Goal: Task Accomplishment & Management: Manage account settings

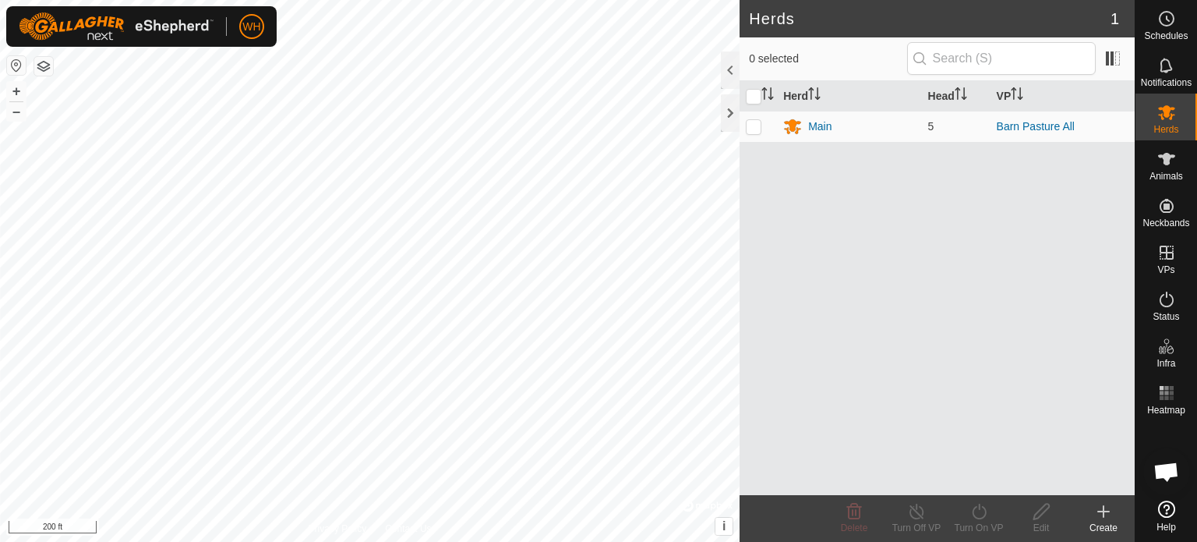
click at [752, 223] on div "Herds 1 0 selected Herd Head VP Main 5 Barn Pasture All Delete Turn Off VP Turn…" at bounding box center [567, 271] width 1135 height 542
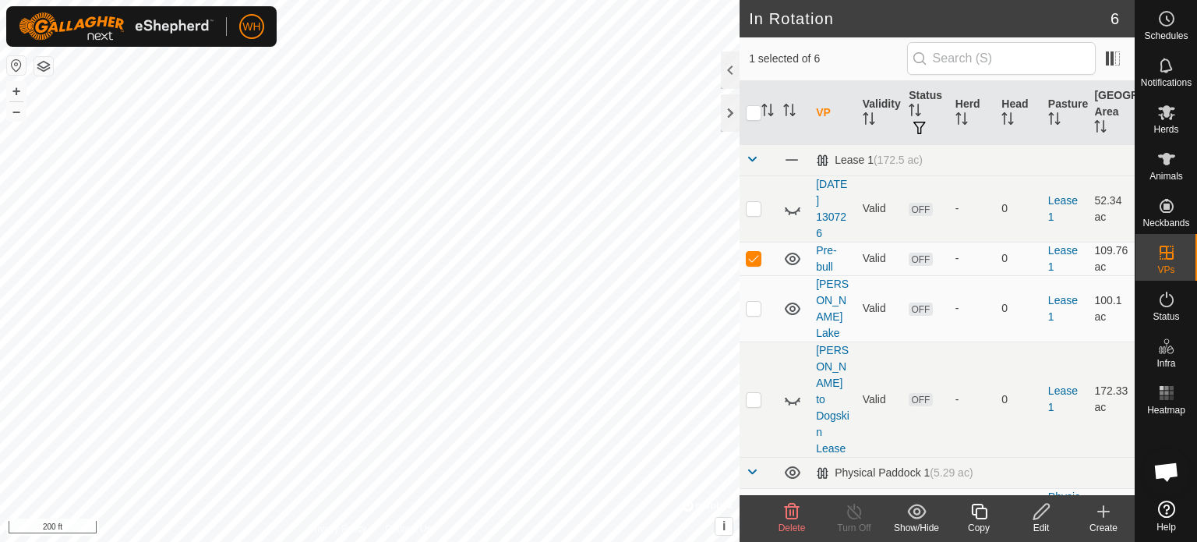
click at [1045, 522] on div "Edit" at bounding box center [1041, 528] width 62 height 14
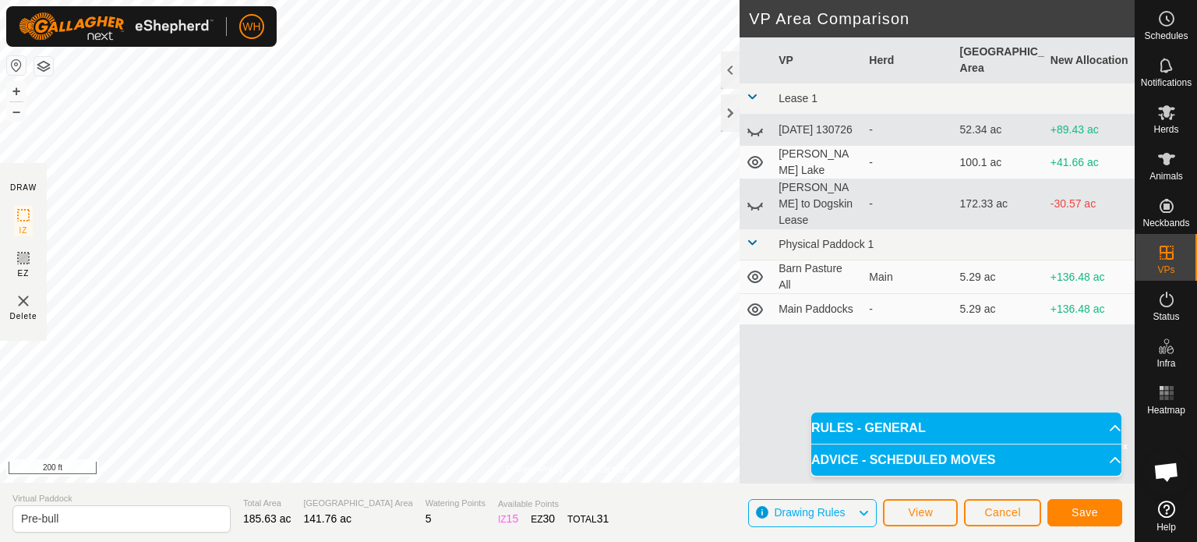
click at [72, 12] on div "WH Schedules Notifications Herds Animals Neckbands VPs Status Infra Heatmap Hel…" at bounding box center [598, 271] width 1197 height 542
click at [415, 530] on div "Privacy Policy Contact Us Status: OFF Type: Inclusion Zone + – ⇧ i © Mapbox , ©…" at bounding box center [567, 271] width 1135 height 542
click at [0, 255] on div "Privacy Policy Contact Us Status: OFF Type: Inclusion Zone + – ⇧ i © Mapbox , ©…" at bounding box center [567, 271] width 1135 height 542
click at [168, 527] on div "Privacy Policy Contact Us Status: OFF Type: Inclusion Zone + – ⇧ i © Mapbox , ©…" at bounding box center [567, 271] width 1135 height 542
click at [547, 0] on html "WH Schedules Notifications Herds Animals Neckbands VPs Status Infra Heatmap Hel…" at bounding box center [598, 271] width 1197 height 542
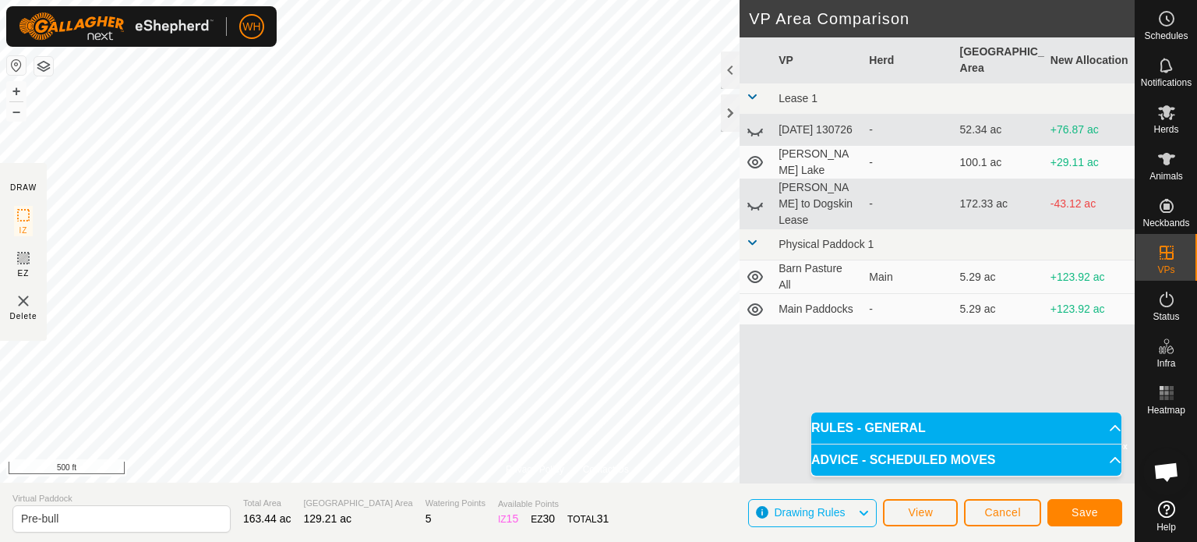
click at [689, 0] on html "WH Schedules Notifications Herds Animals Neckbands VPs Status Infra Heatmap Hel…" at bounding box center [598, 271] width 1197 height 542
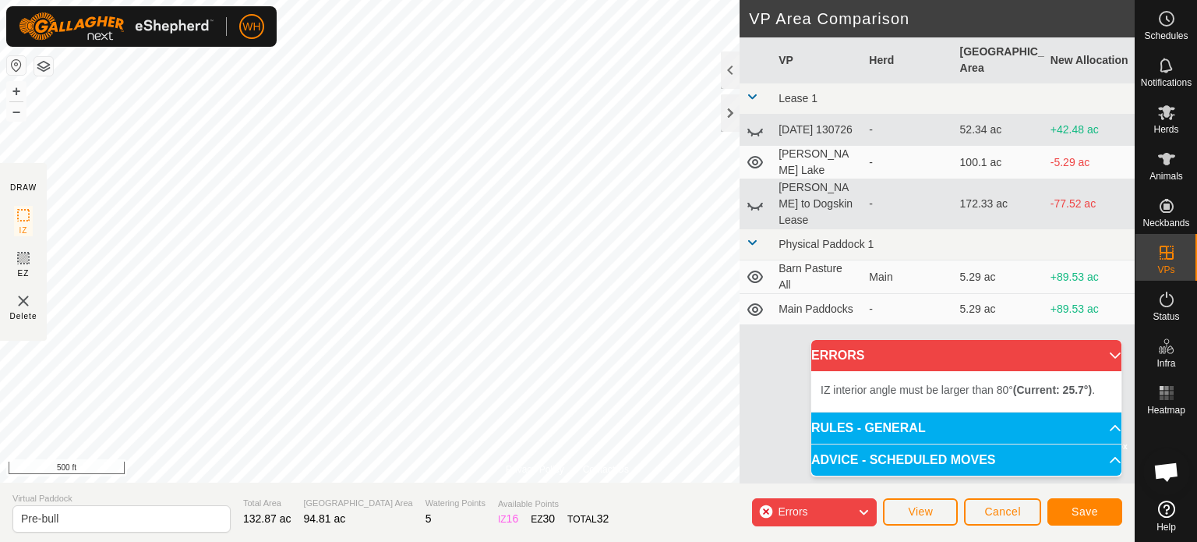
click at [620, 0] on html "WH Schedules Notifications Herds Animals Neckbands VPs Status Infra Heatmap Hel…" at bounding box center [598, 271] width 1197 height 542
click at [582, 0] on html "WH Schedules Notifications Herds Animals Neckbands VPs Status Infra Heatmap Hel…" at bounding box center [598, 271] width 1197 height 542
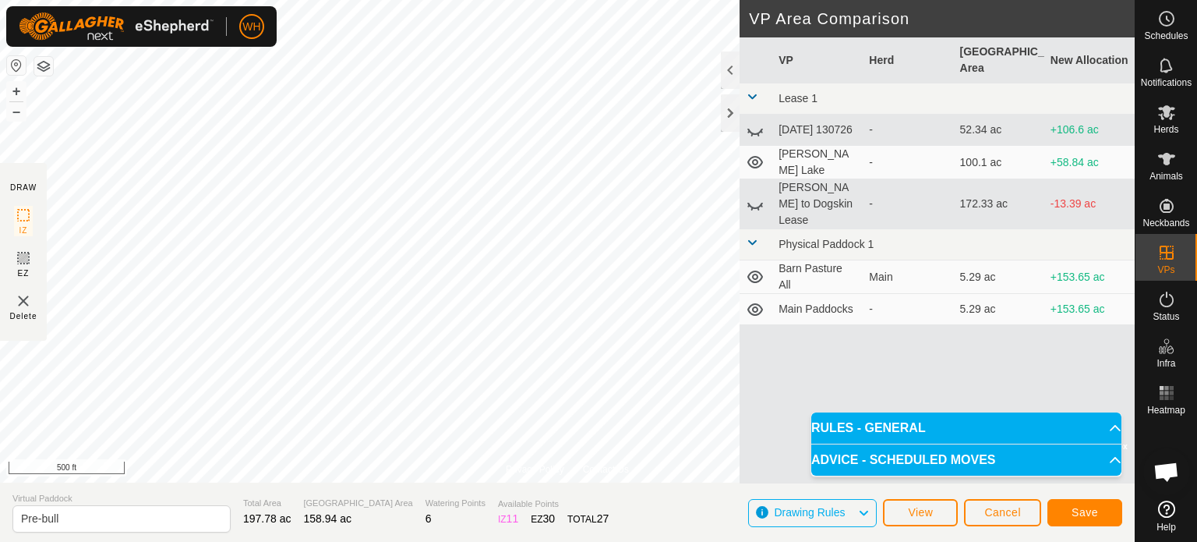
click at [658, 489] on div "Privacy Policy Contact Us Status: OFF Type: Inclusion Zone + – ⇧ i © Mapbox , ©…" at bounding box center [567, 271] width 1135 height 542
click at [1080, 512] on span "Save" at bounding box center [1085, 512] width 26 height 12
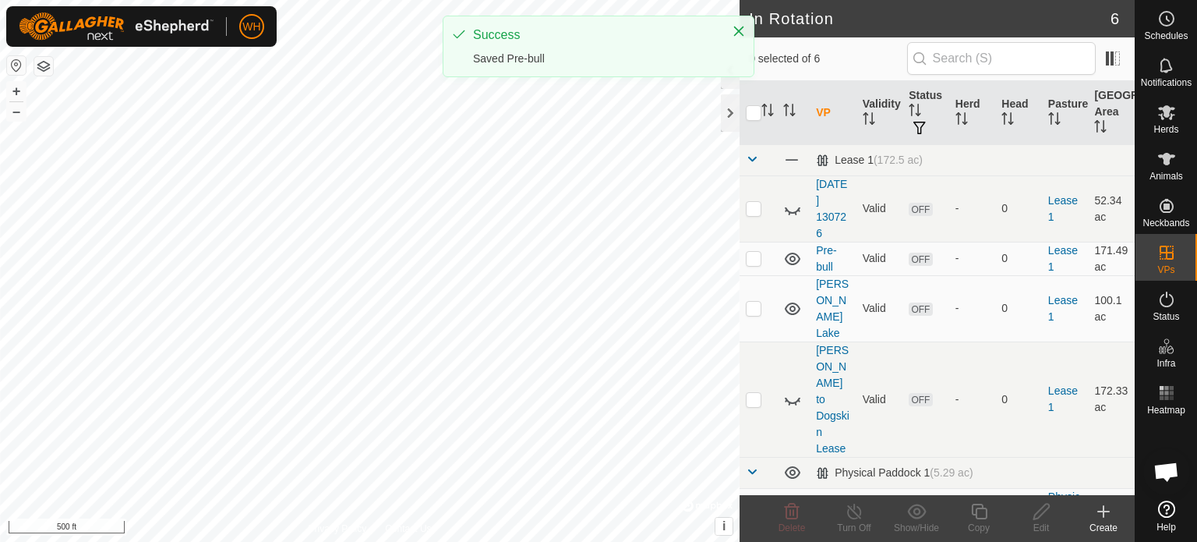
checkbox input "true"
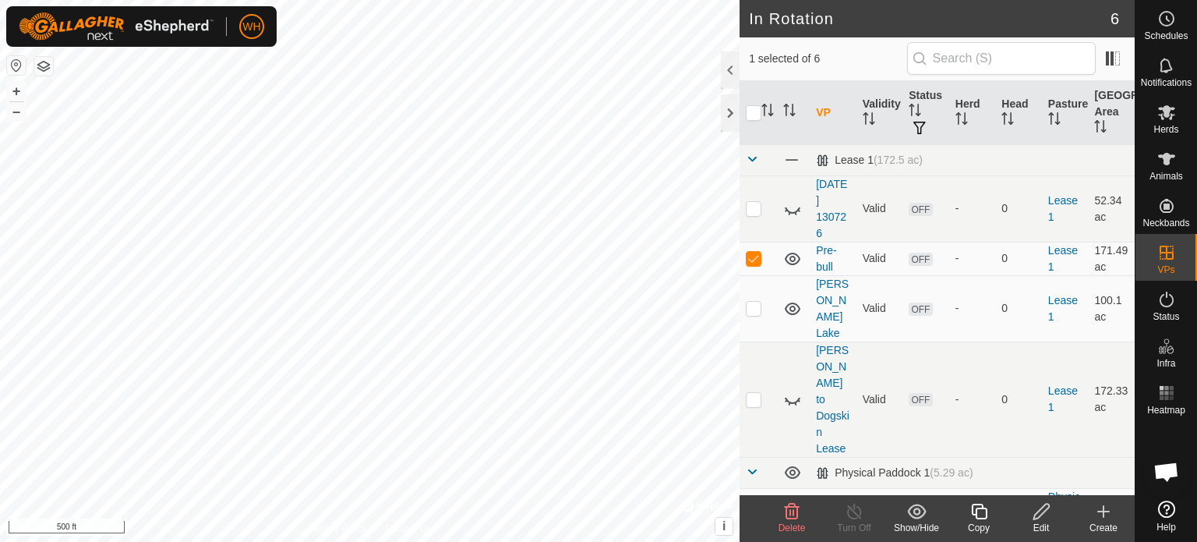
click at [1029, 517] on edit-svg-icon at bounding box center [1041, 511] width 62 height 19
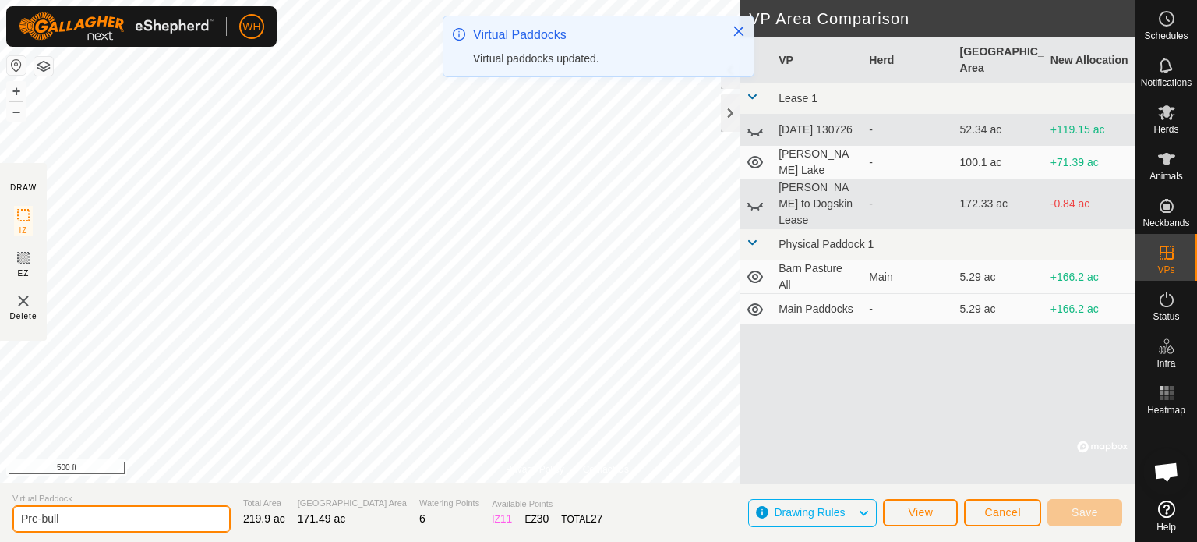
click at [85, 511] on input "Pre-bull" at bounding box center [121, 518] width 218 height 27
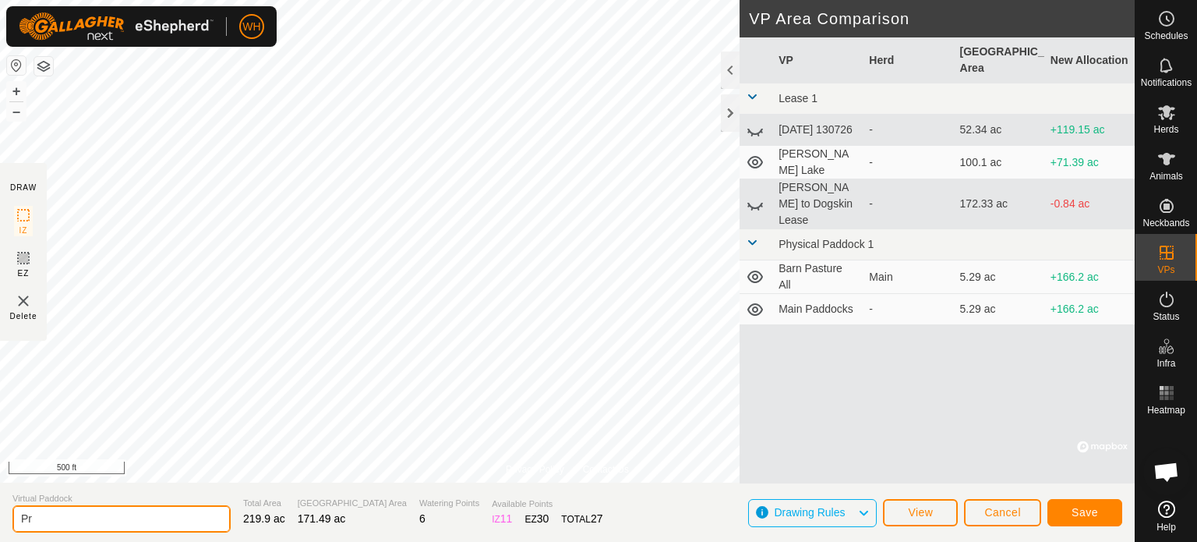
type input "P"
type input "[PERSON_NAME] to Dogskin 2"
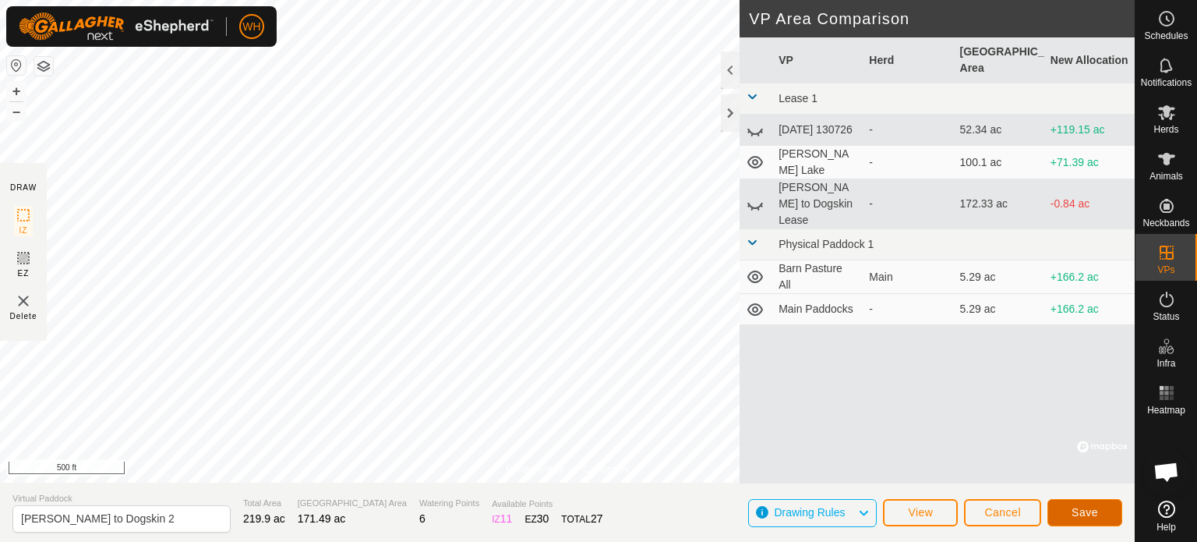
click at [1070, 517] on button "Save" at bounding box center [1084, 512] width 75 height 27
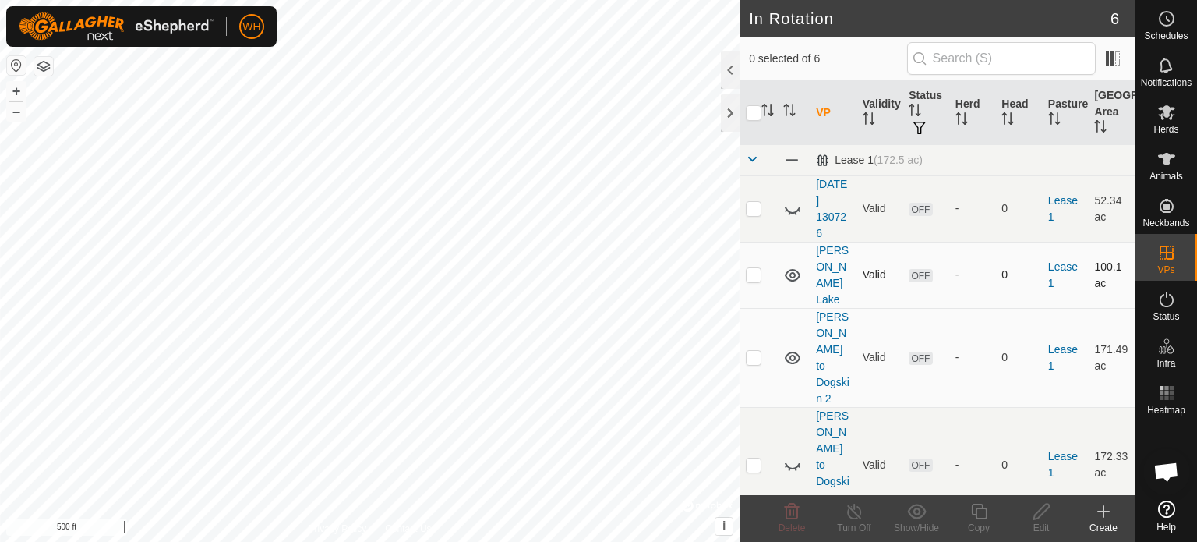
click at [757, 264] on td at bounding box center [758, 275] width 37 height 66
checkbox input "true"
click at [789, 524] on span "Delete" at bounding box center [792, 527] width 27 height 11
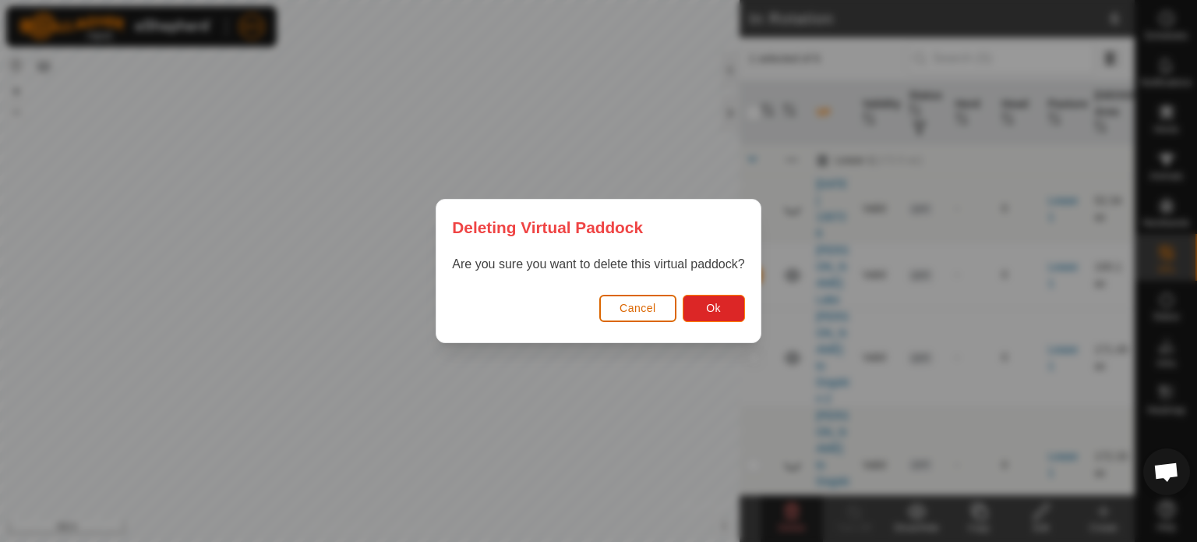
click at [641, 313] on span "Cancel" at bounding box center [638, 308] width 37 height 12
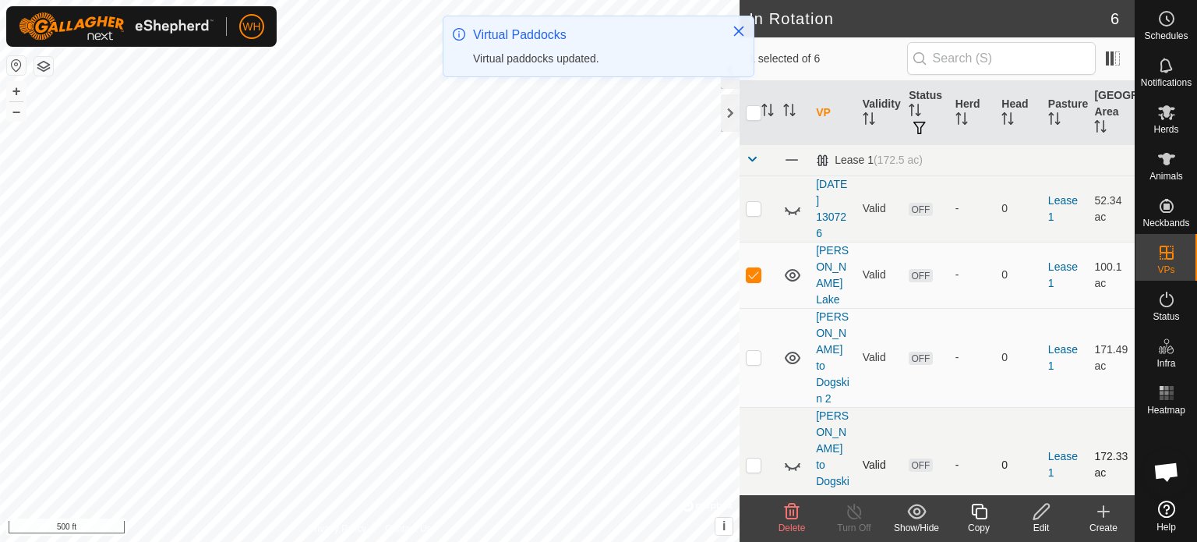
click at [820, 407] on td "[PERSON_NAME] to Dogskin Lease" at bounding box center [833, 464] width 47 height 115
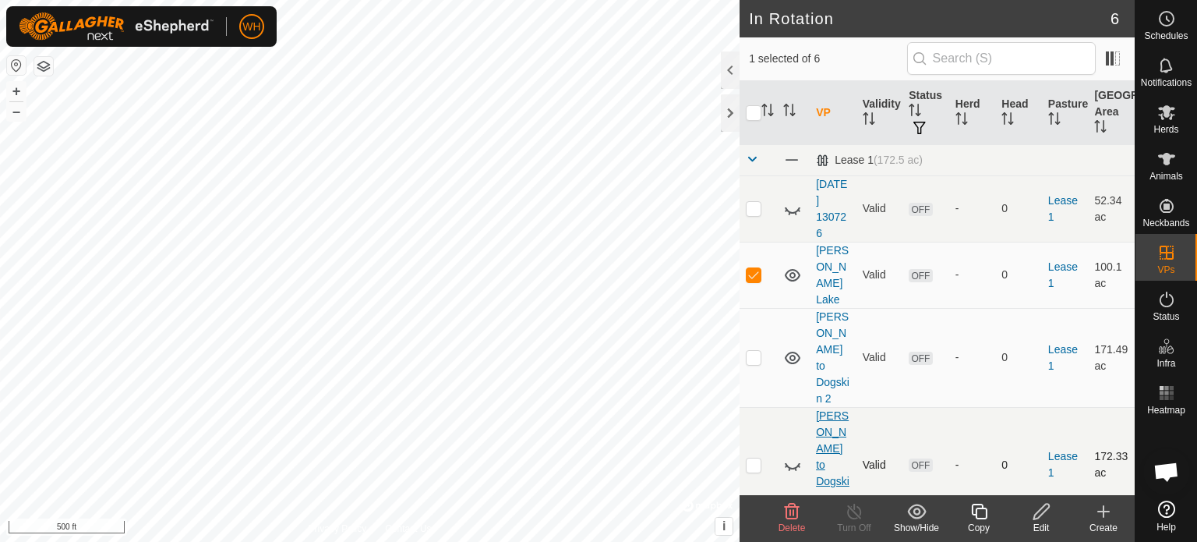
click at [832, 409] on link "[PERSON_NAME] to Dogskin Lease" at bounding box center [833, 464] width 34 height 111
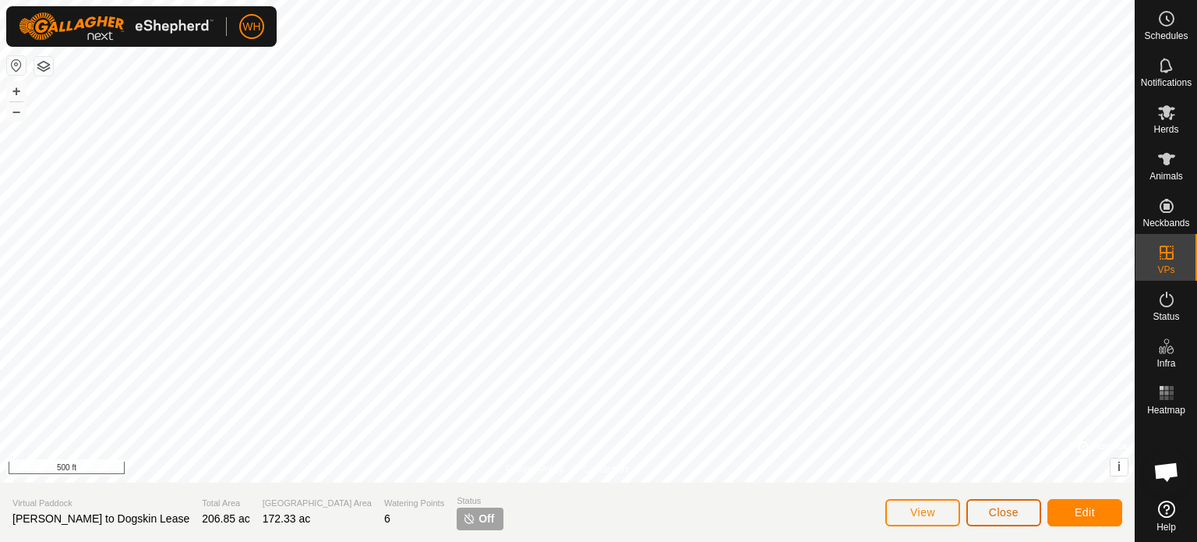
click at [1001, 516] on span "Close" at bounding box center [1004, 512] width 30 height 12
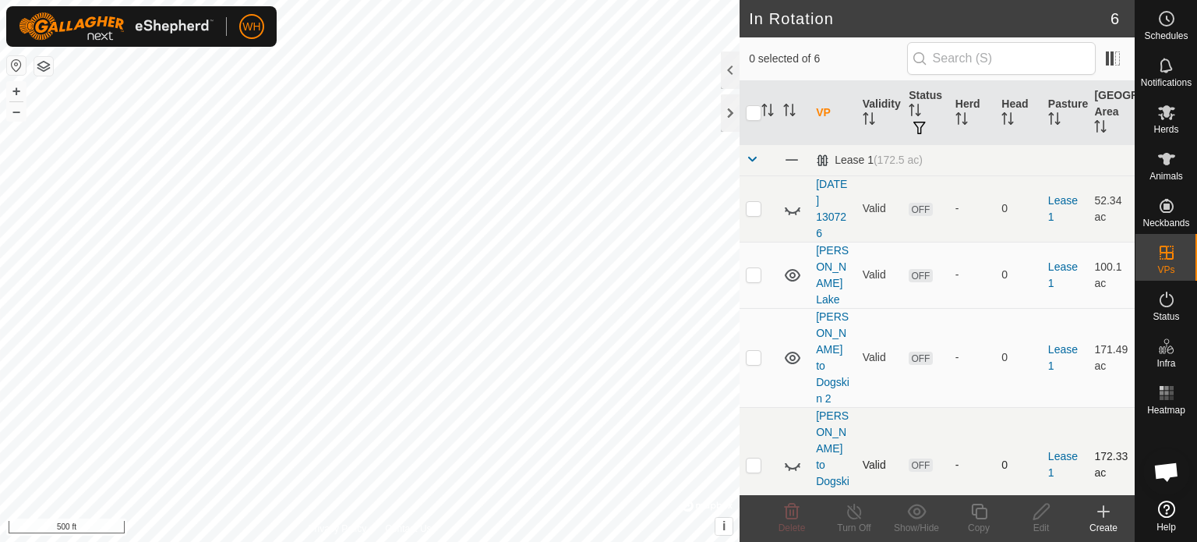
click at [756, 458] on p-checkbox at bounding box center [754, 464] width 16 height 12
click at [797, 522] on span "Delete" at bounding box center [792, 527] width 27 height 11
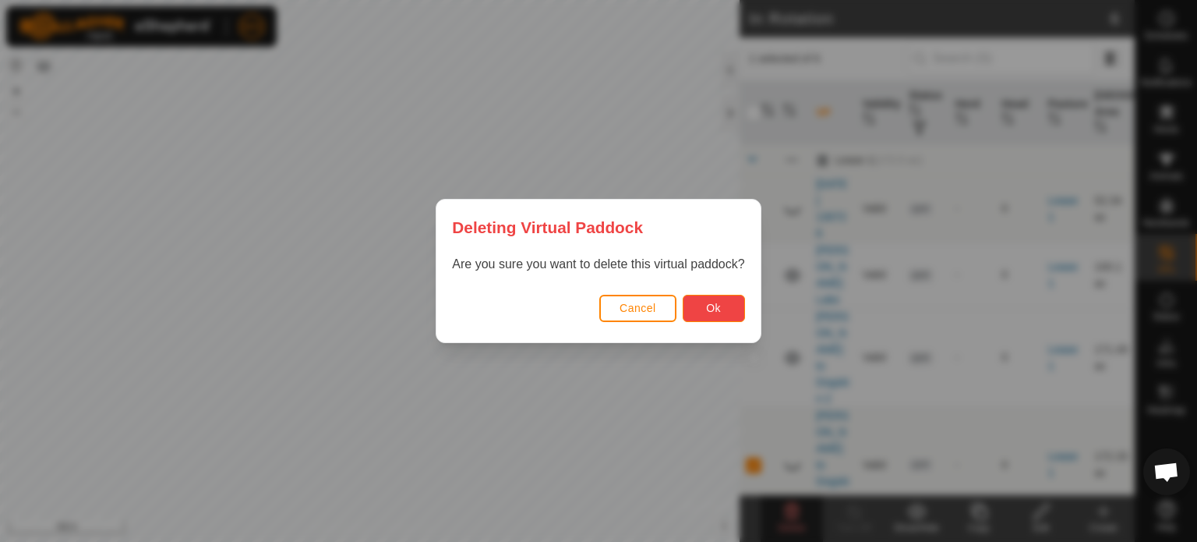
click at [698, 304] on button "Ok" at bounding box center [714, 308] width 62 height 27
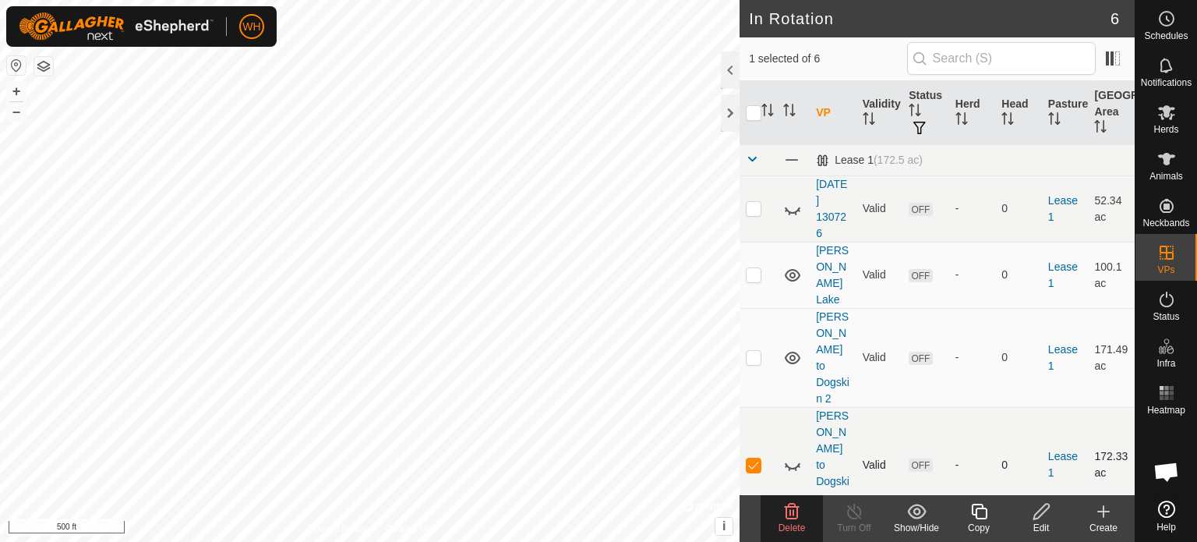
click at [751, 458] on p-checkbox at bounding box center [754, 464] width 16 height 12
checkbox input "false"
click at [832, 409] on link "[PERSON_NAME] to Dogskin Lease" at bounding box center [833, 464] width 34 height 111
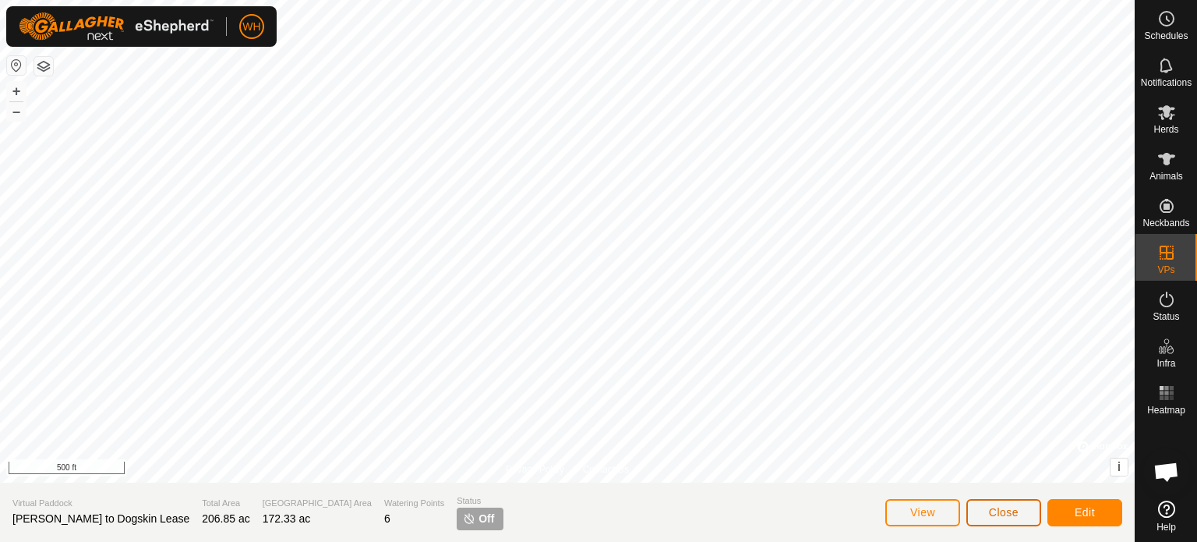
click at [997, 507] on span "Close" at bounding box center [1004, 512] width 30 height 12
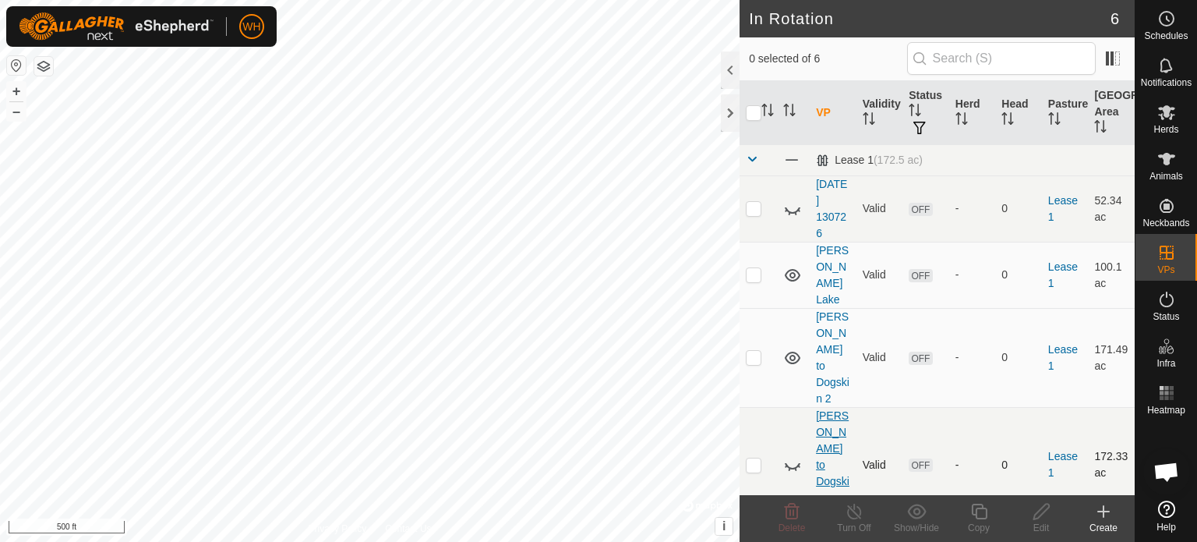
click at [831, 409] on link "[PERSON_NAME] to Dogskin Lease" at bounding box center [833, 464] width 34 height 111
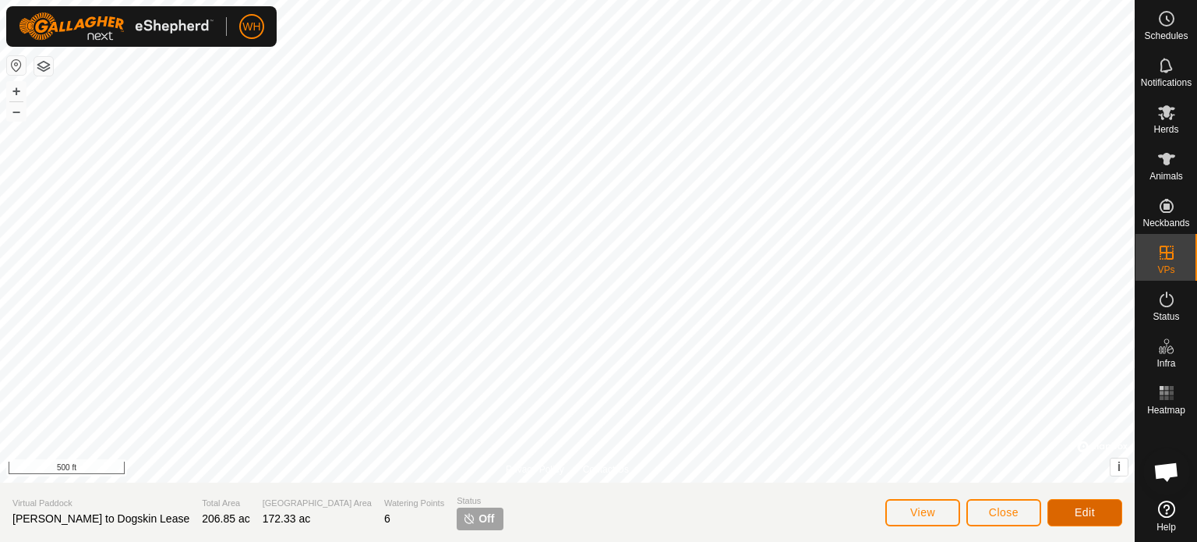
click at [1075, 517] on span "Edit" at bounding box center [1085, 512] width 20 height 12
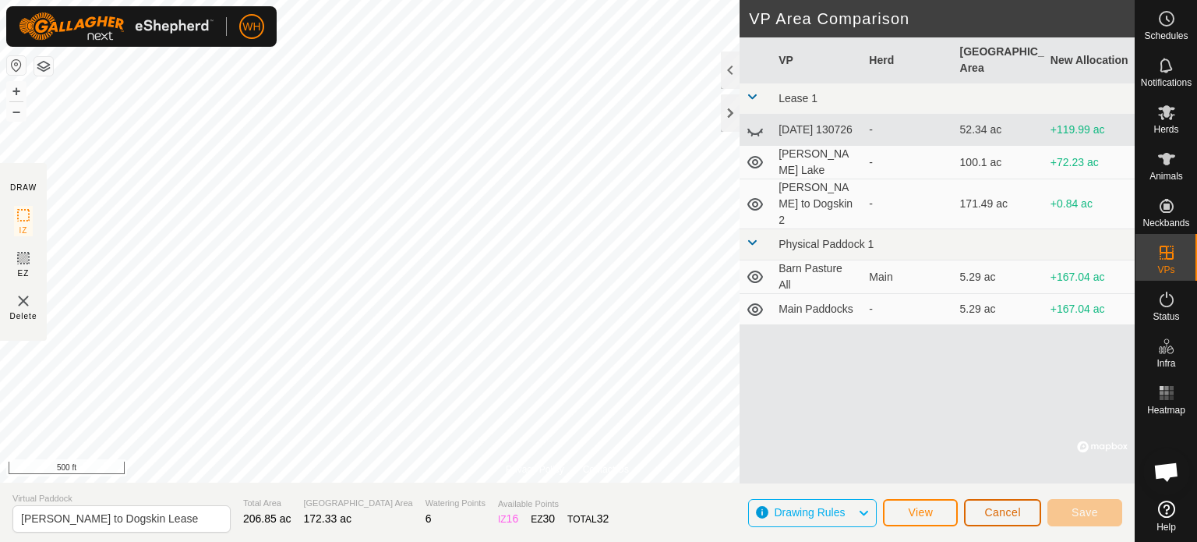
click at [1009, 521] on button "Cancel" at bounding box center [1002, 512] width 77 height 27
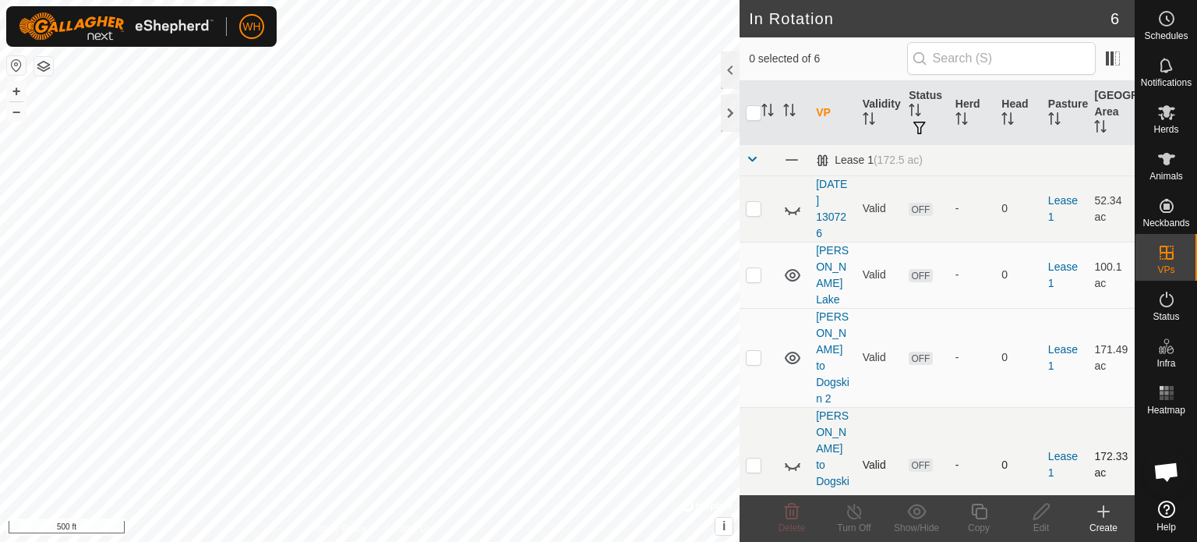
drag, startPoint x: 752, startPoint y: 388, endPoint x: 755, endPoint y: 380, distance: 9.1
click at [755, 407] on td at bounding box center [758, 464] width 37 height 115
checkbox input "true"
click at [785, 528] on span "Delete" at bounding box center [792, 527] width 27 height 11
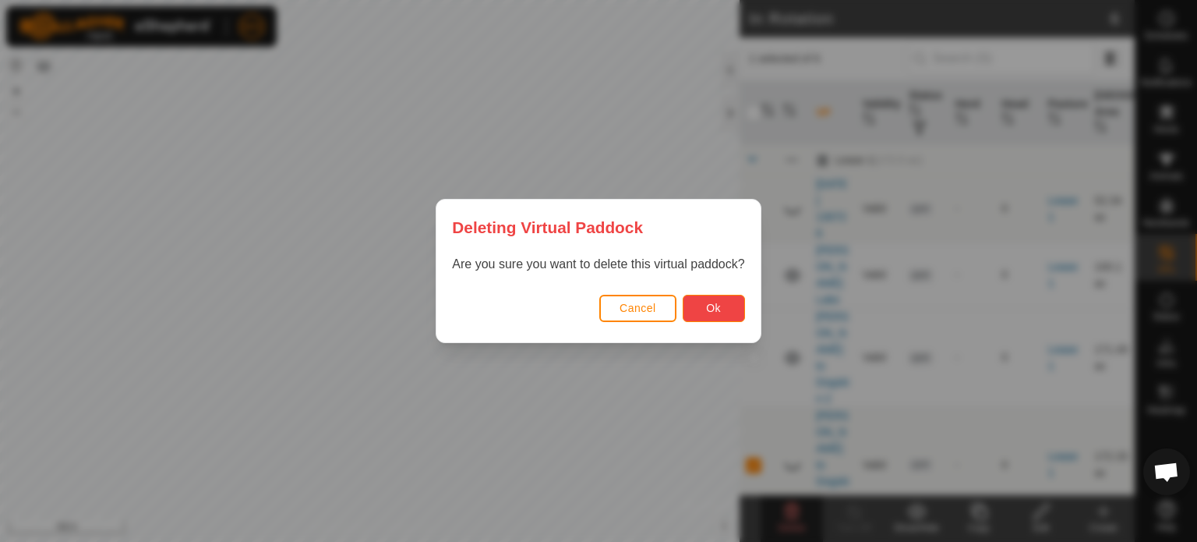
click at [712, 308] on span "Ok" at bounding box center [713, 308] width 15 height 12
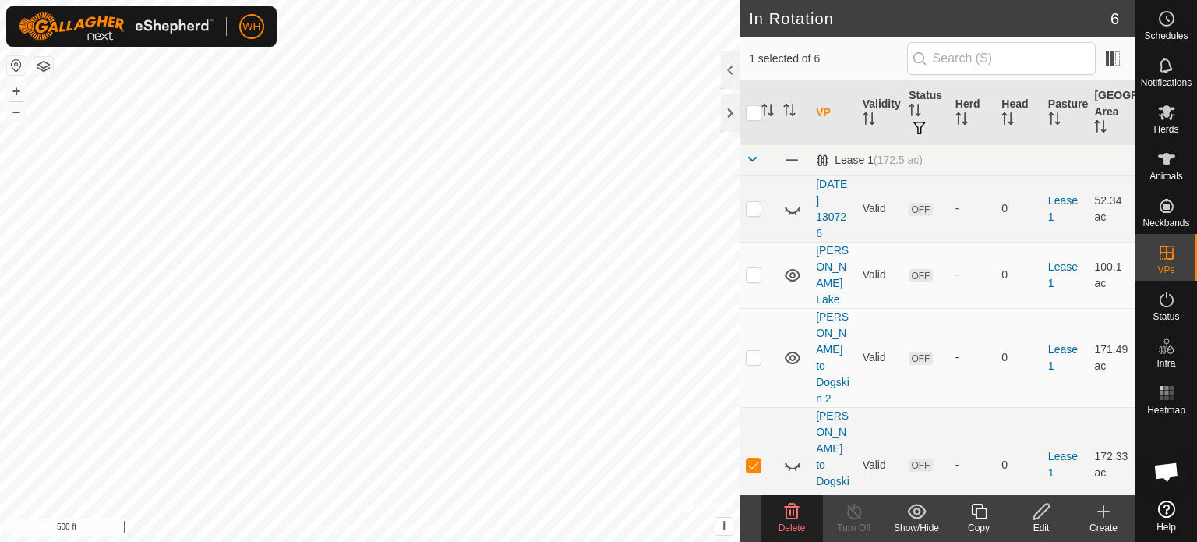
click at [609, 541] on html "WH Schedules Notifications Herds Animals Neckbands VPs Status Infra Heatmap Hel…" at bounding box center [598, 271] width 1197 height 542
click at [761, 310] on td at bounding box center [758, 357] width 37 height 99
checkbox input "true"
click at [754, 458] on p-checkbox at bounding box center [754, 464] width 16 height 12
checkbox input "false"
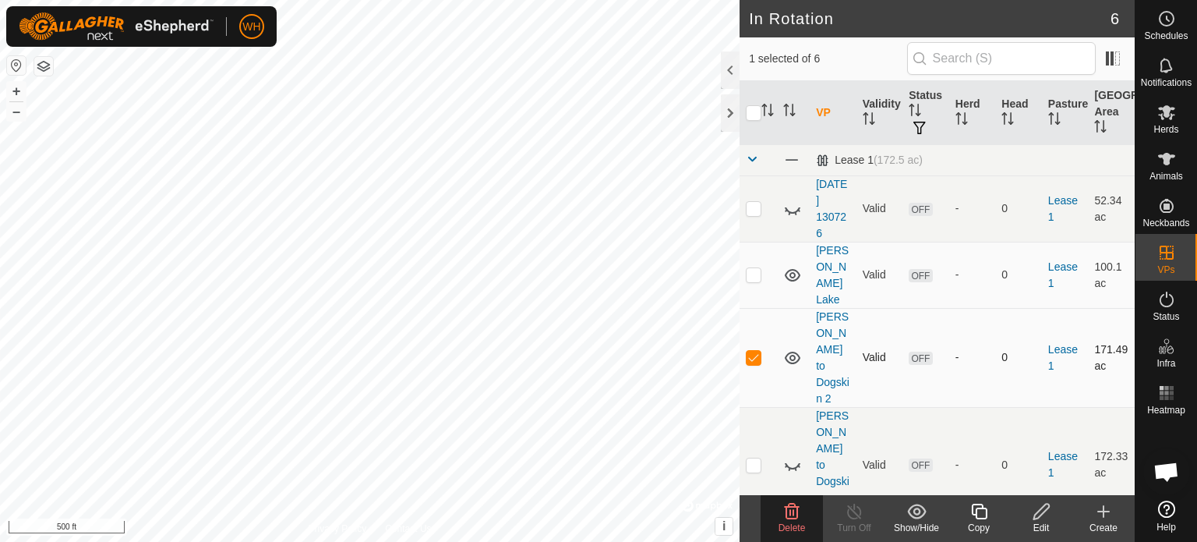
click at [750, 351] on p-checkbox at bounding box center [754, 357] width 16 height 12
checkbox input "false"
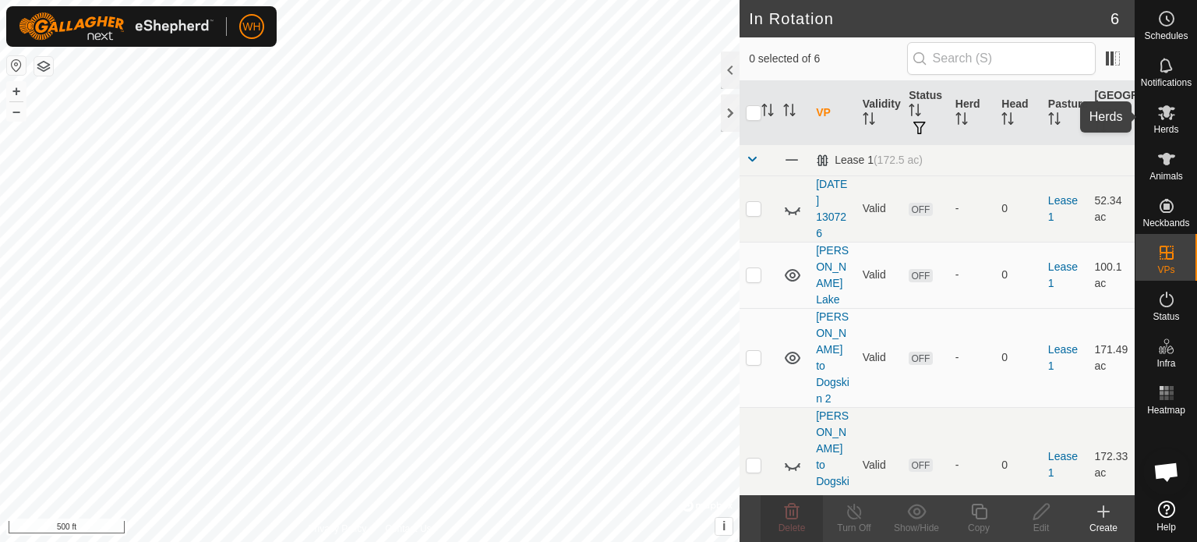
click at [1161, 111] on icon at bounding box center [1166, 112] width 19 height 19
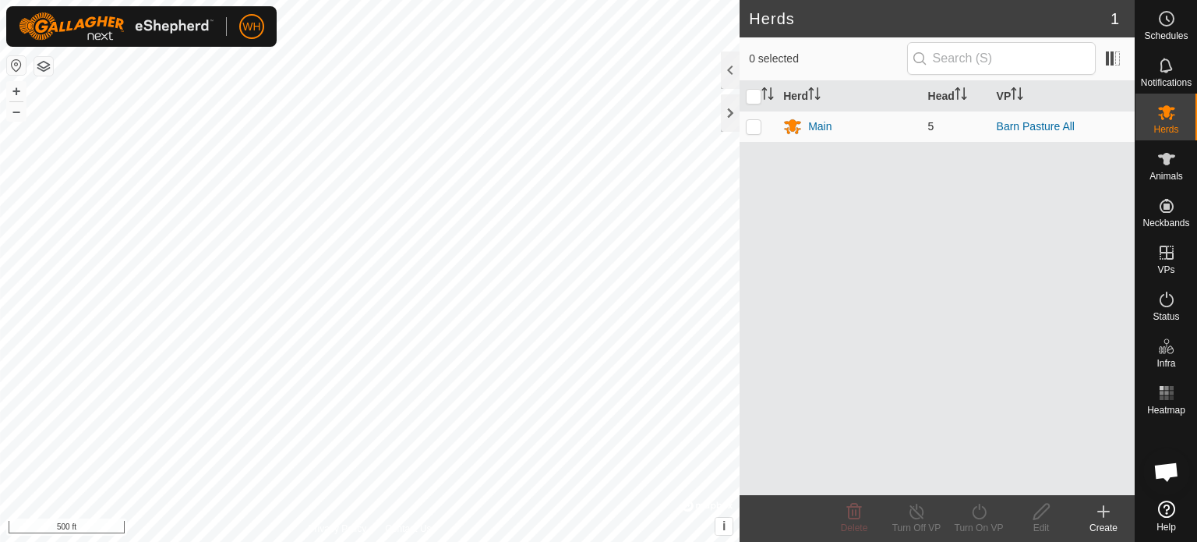
click at [758, 124] on p-checkbox at bounding box center [754, 126] width 16 height 12
checkbox input "true"
click at [969, 512] on icon at bounding box center [978, 511] width 19 height 19
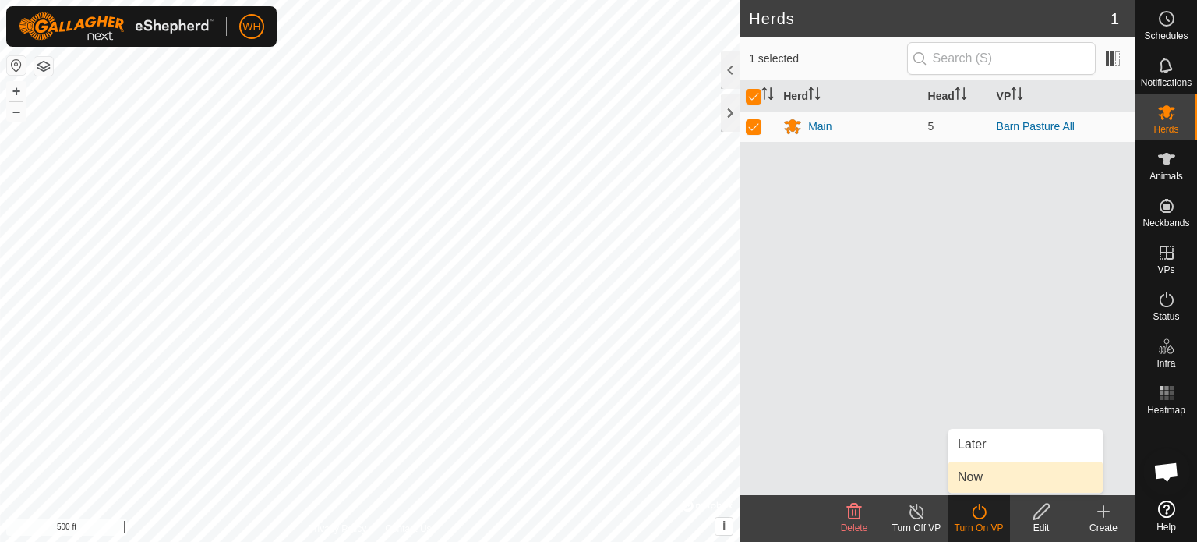
click at [974, 479] on link "Now" at bounding box center [1025, 476] width 154 height 31
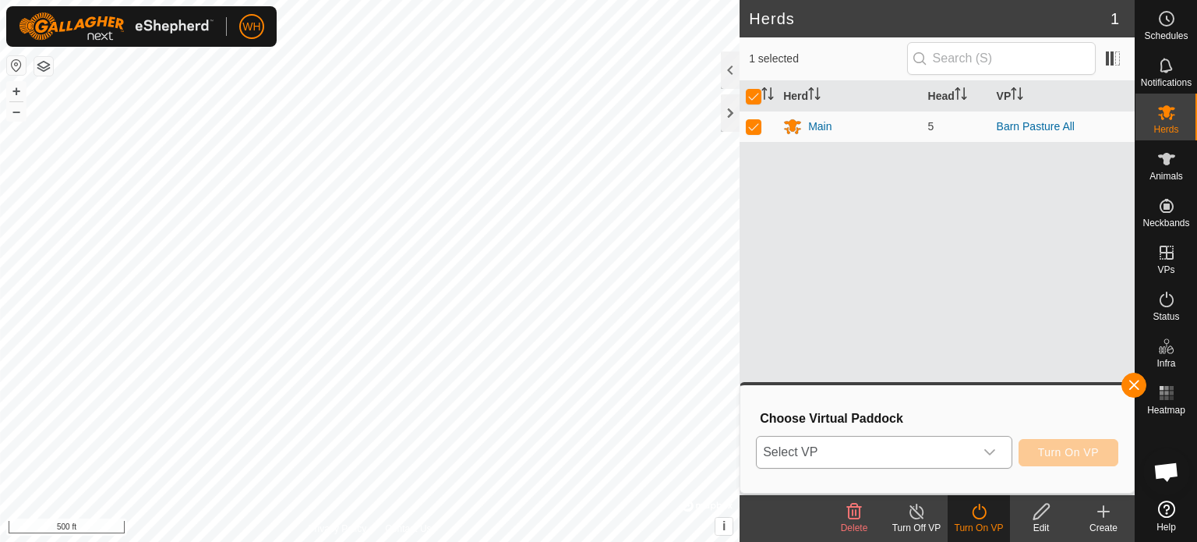
click at [995, 452] on icon "dropdown trigger" at bounding box center [990, 452] width 12 height 12
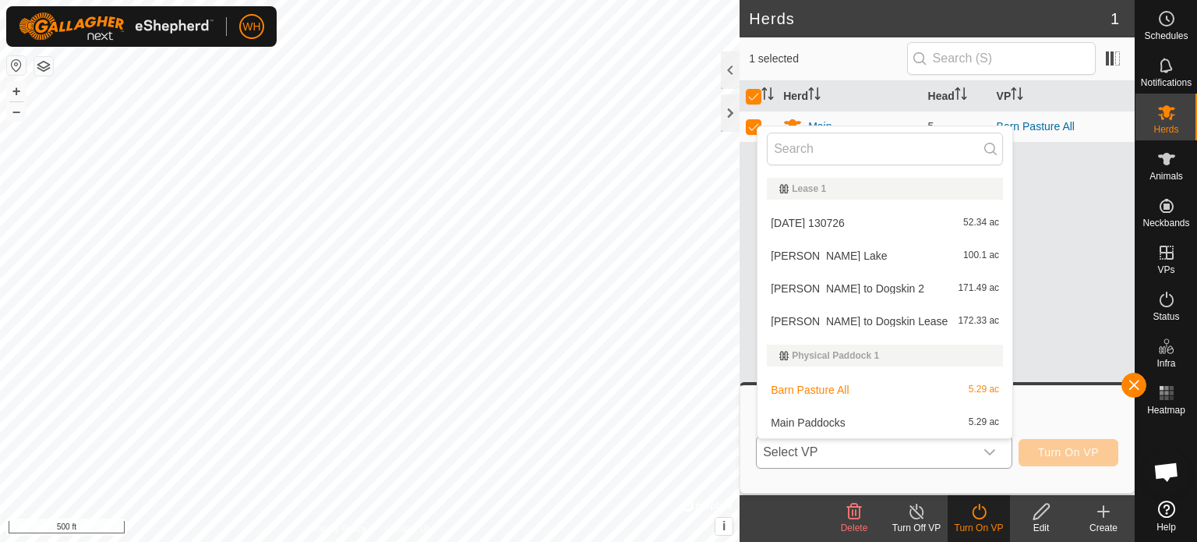
click at [848, 288] on li "[PERSON_NAME] to Dogskin 2 171.49 ac" at bounding box center [885, 288] width 255 height 31
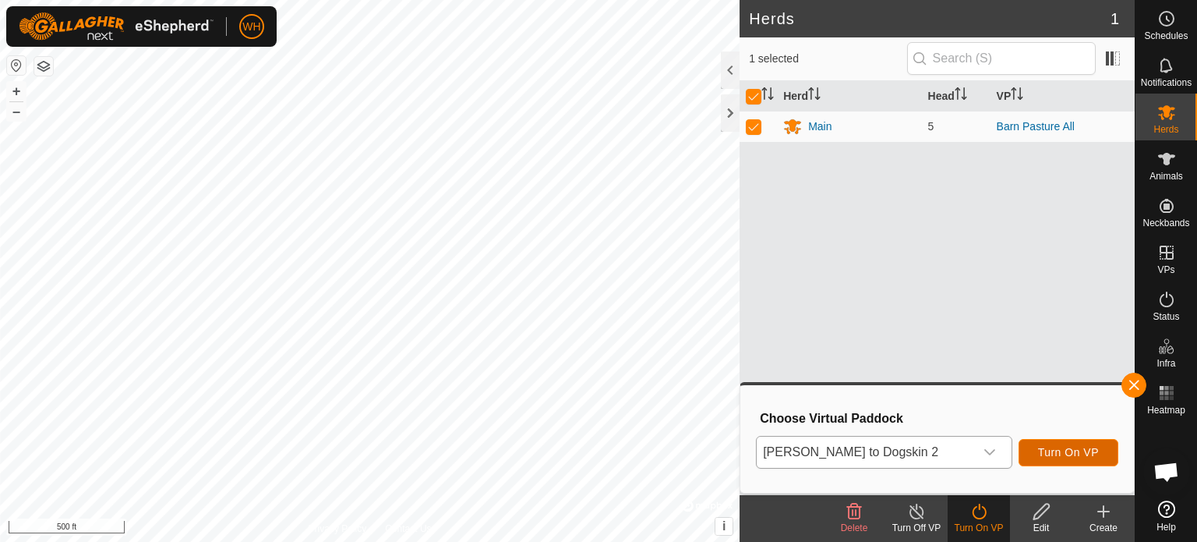
drag, startPoint x: 1053, startPoint y: 447, endPoint x: 910, endPoint y: 371, distance: 161.4
click at [910, 371] on body "WH Schedules Notifications Herds Animals Neckbands VPs Status Infra Heatmap Hel…" at bounding box center [598, 271] width 1197 height 542
click at [829, 132] on div "Main" at bounding box center [819, 126] width 23 height 16
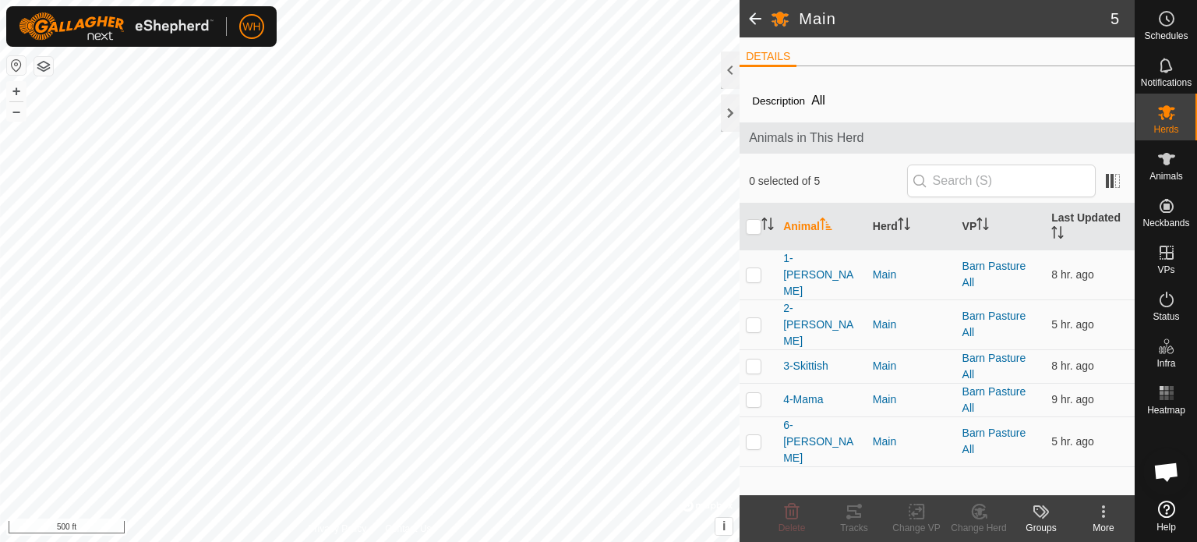
click at [888, 190] on div "0 selected of 5" at bounding box center [937, 180] width 376 height 33
click at [1107, 513] on icon at bounding box center [1103, 511] width 19 height 19
click at [1112, 507] on icon at bounding box center [1103, 511] width 19 height 19
click at [1047, 529] on div "Groups" at bounding box center [1041, 528] width 62 height 14
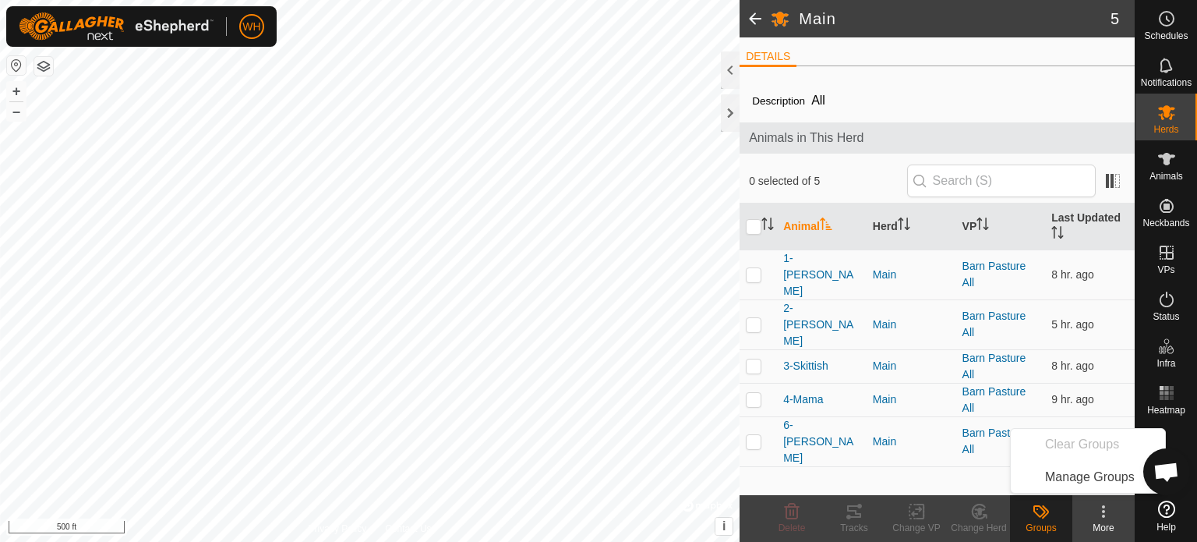
click at [1047, 529] on div "Groups" at bounding box center [1041, 528] width 62 height 14
click at [1166, 164] on icon at bounding box center [1166, 159] width 17 height 12
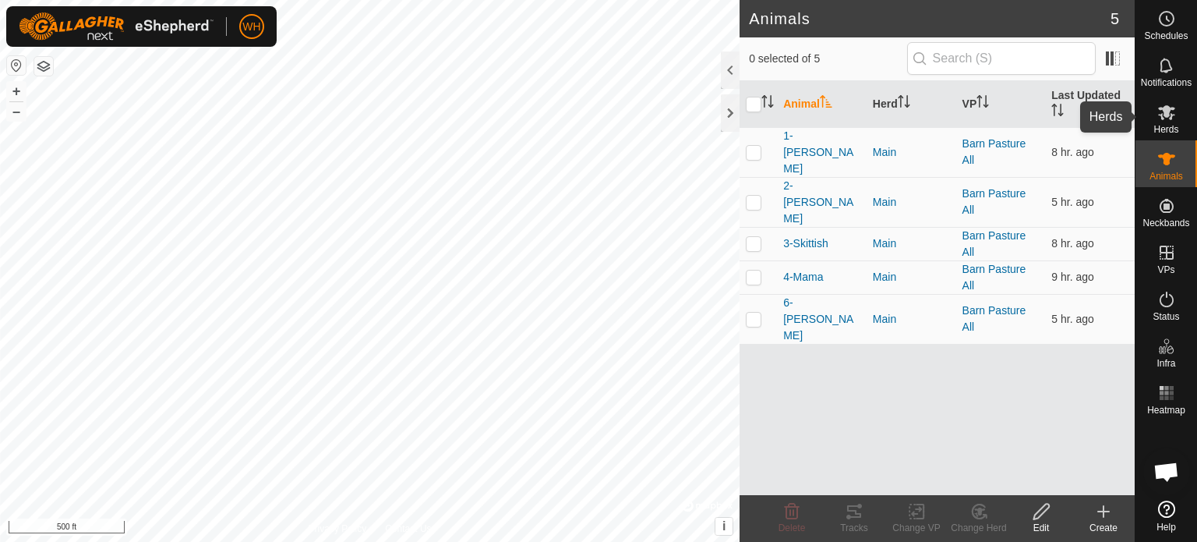
click at [1162, 108] on icon at bounding box center [1166, 112] width 17 height 15
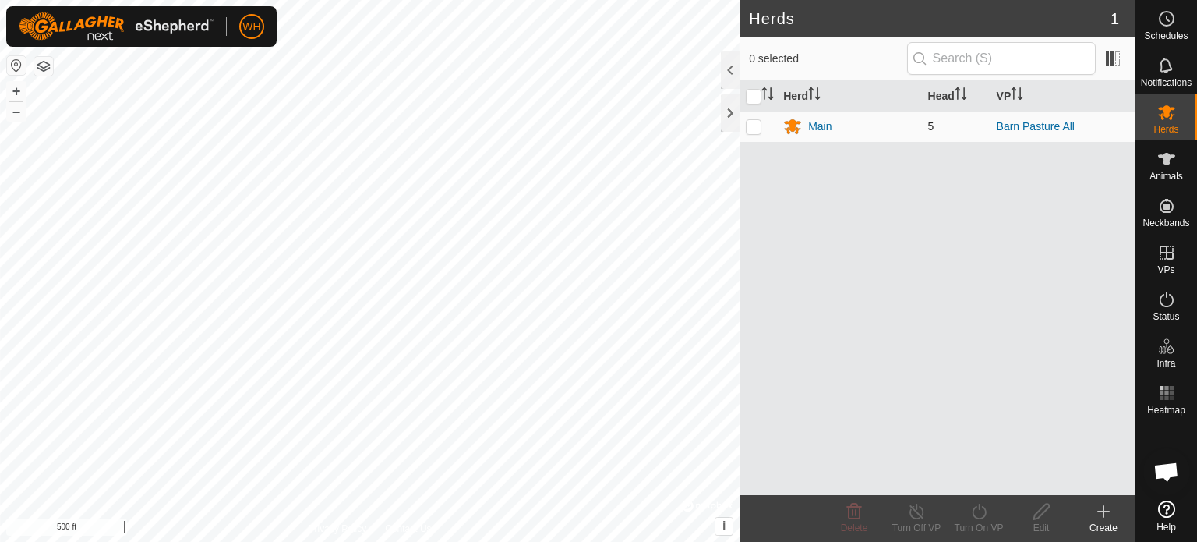
click at [756, 129] on p-checkbox at bounding box center [754, 126] width 16 height 12
checkbox input "true"
click at [974, 507] on icon at bounding box center [978, 511] width 19 height 19
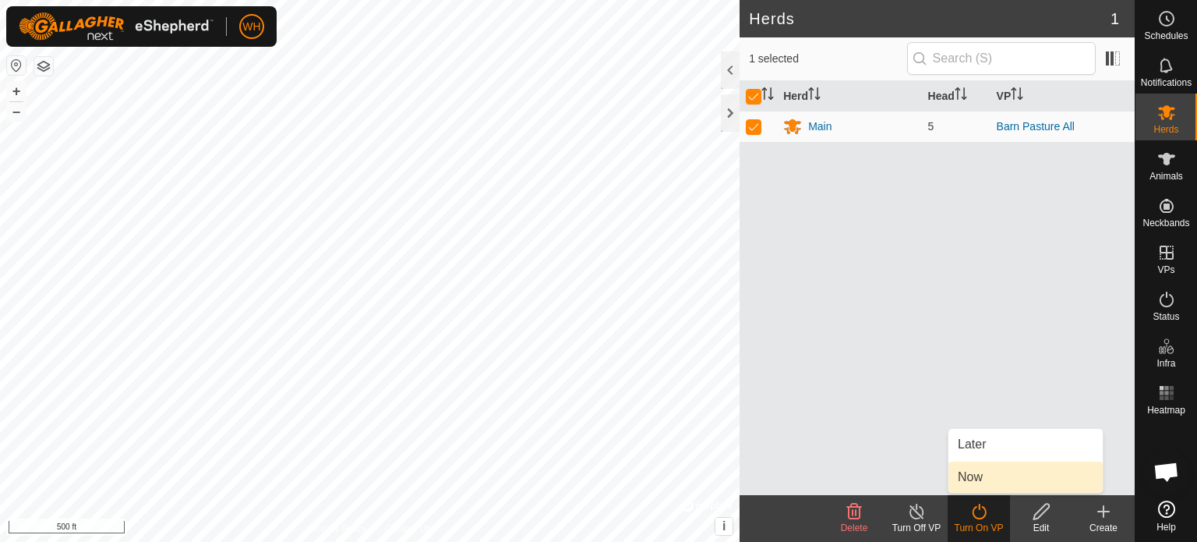
click at [977, 476] on link "Now" at bounding box center [1025, 476] width 154 height 31
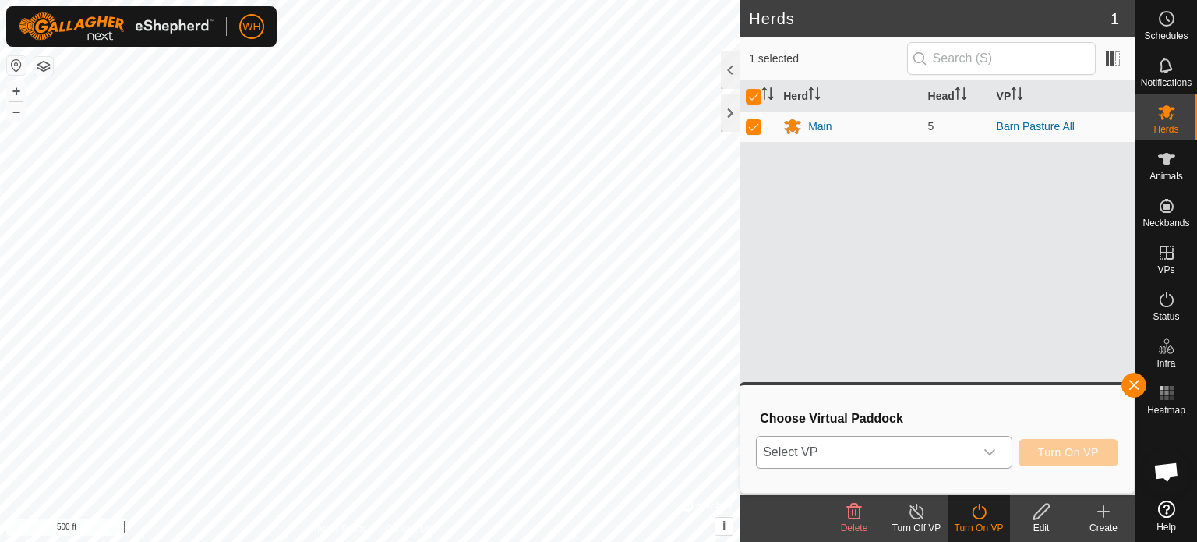
click at [995, 459] on div "dropdown trigger" at bounding box center [989, 451] width 31 height 31
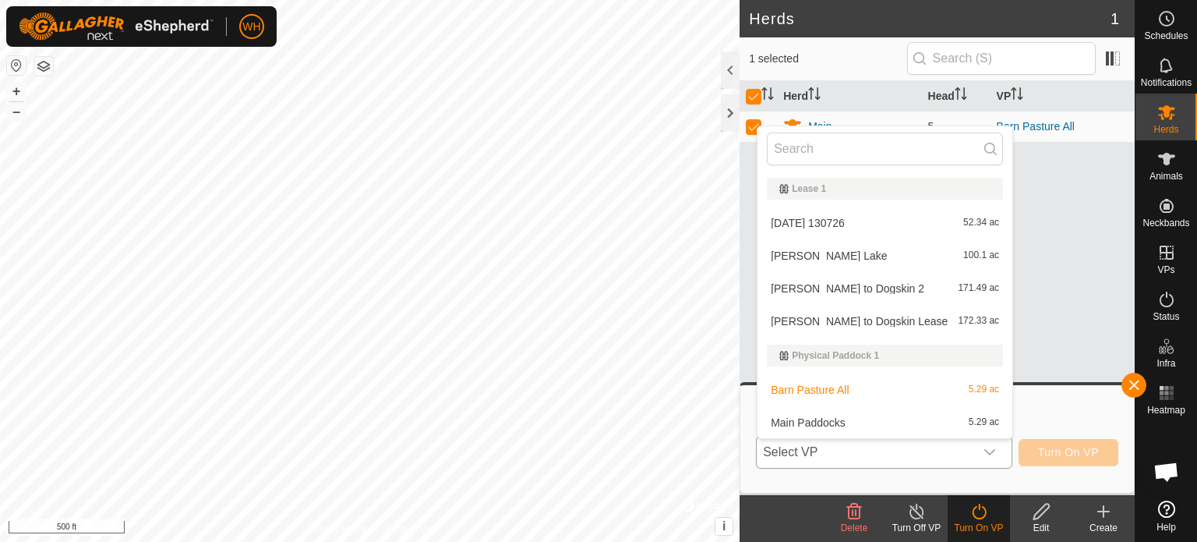
click at [831, 289] on li "[PERSON_NAME] to Dogskin 2 171.49 ac" at bounding box center [885, 288] width 255 height 31
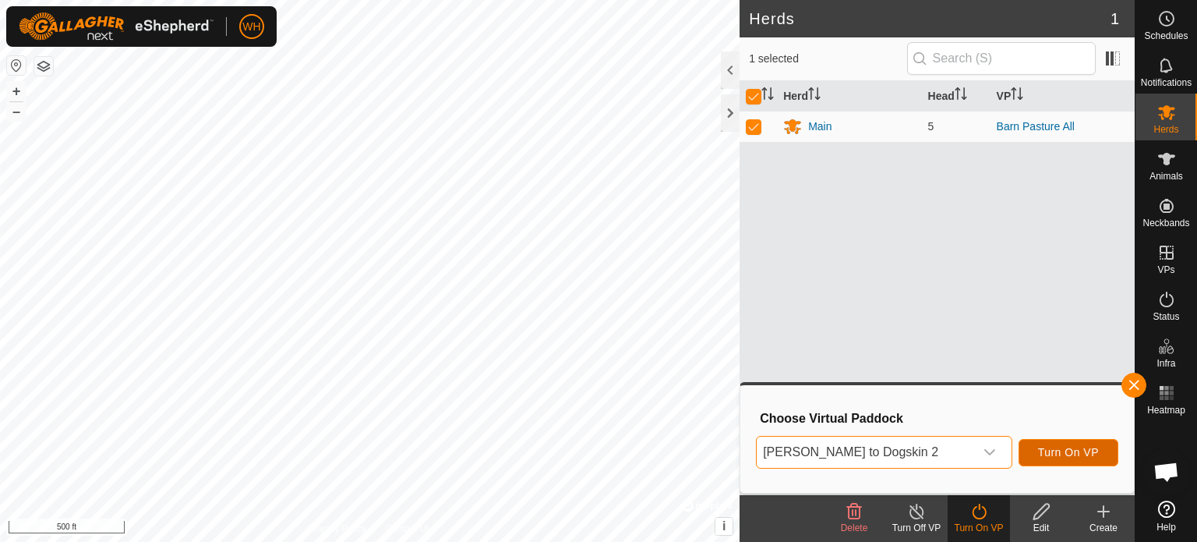
click at [1054, 443] on button "Turn On VP" at bounding box center [1069, 452] width 100 height 27
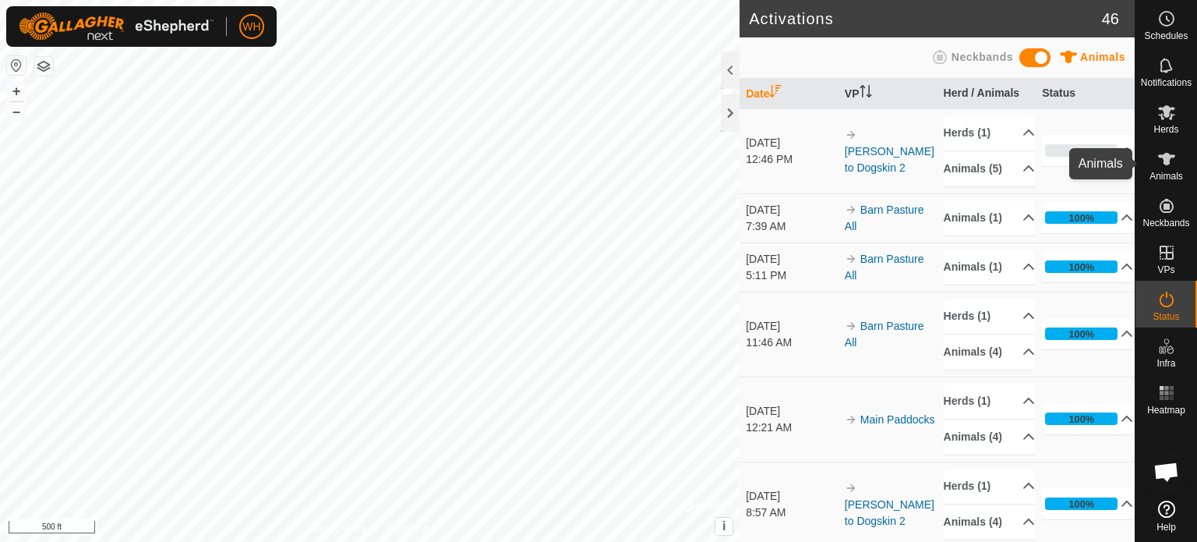
click at [1172, 171] on span "Animals" at bounding box center [1167, 175] width 34 height 9
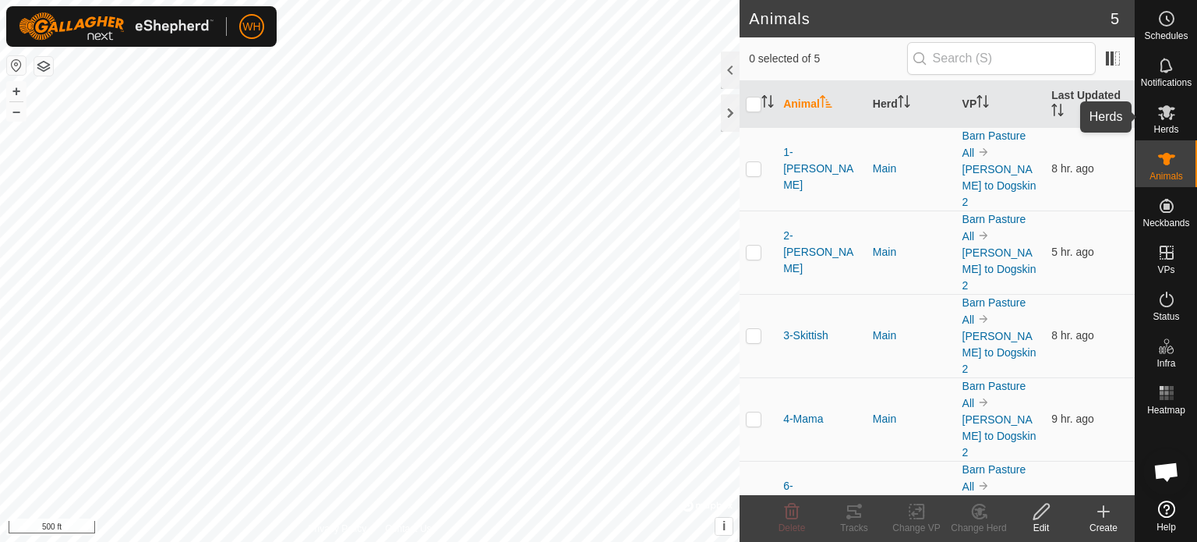
click at [1170, 117] on icon at bounding box center [1166, 112] width 17 height 15
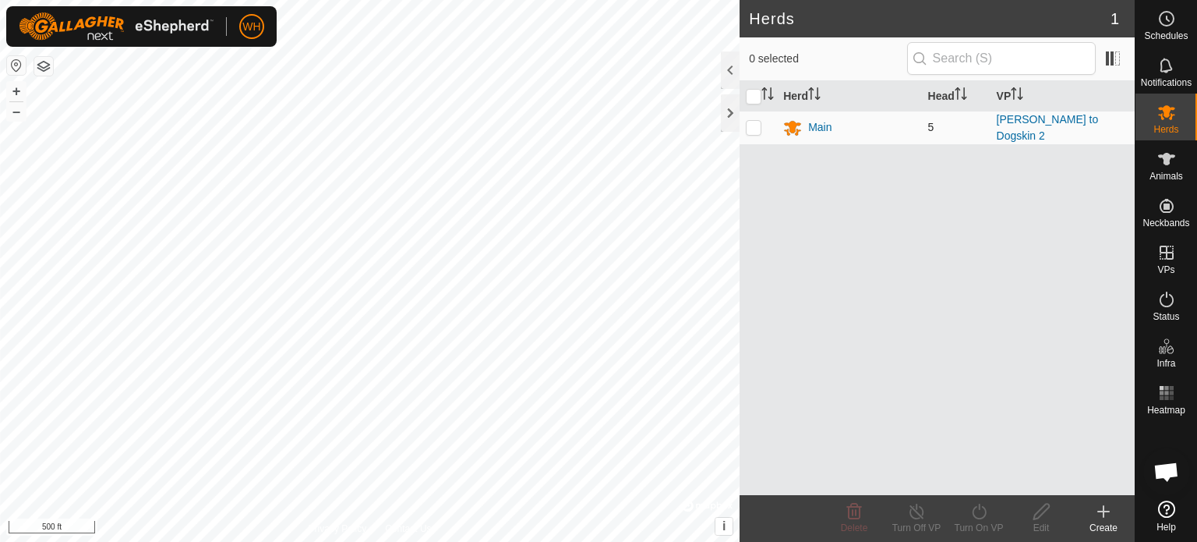
click at [752, 128] on p-checkbox at bounding box center [754, 127] width 16 height 12
checkbox input "true"
click at [985, 515] on icon at bounding box center [978, 511] width 19 height 19
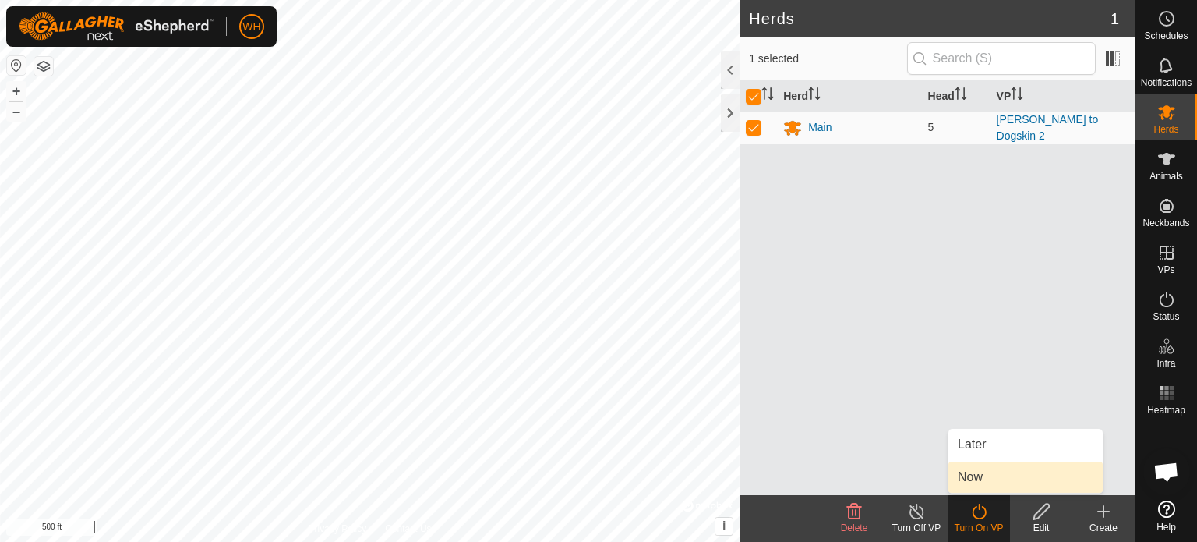
click at [972, 492] on link "Now" at bounding box center [1025, 476] width 154 height 31
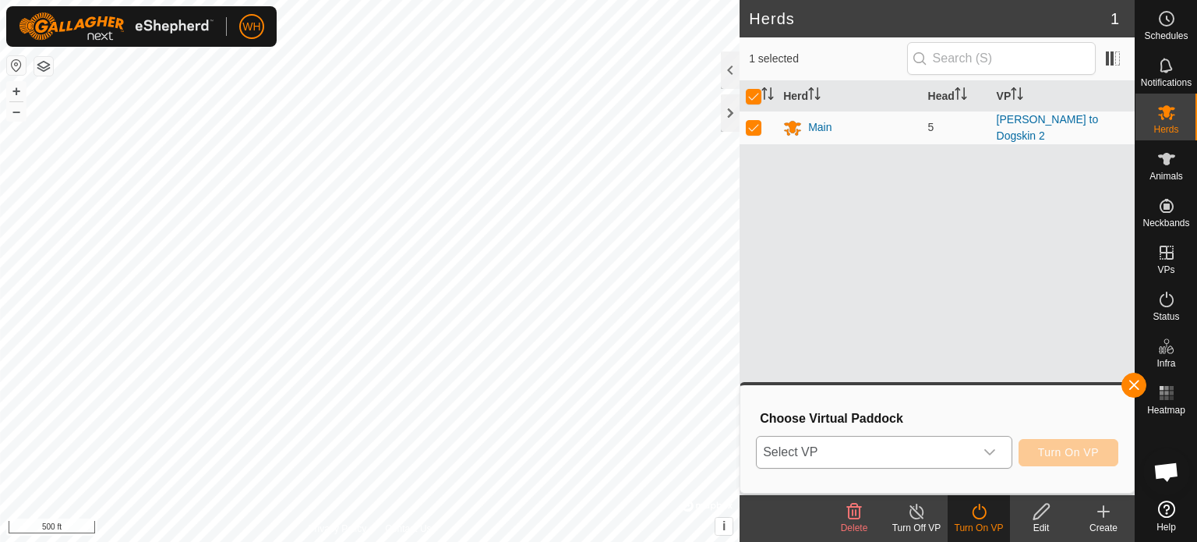
click at [994, 453] on icon "dropdown trigger" at bounding box center [990, 452] width 12 height 12
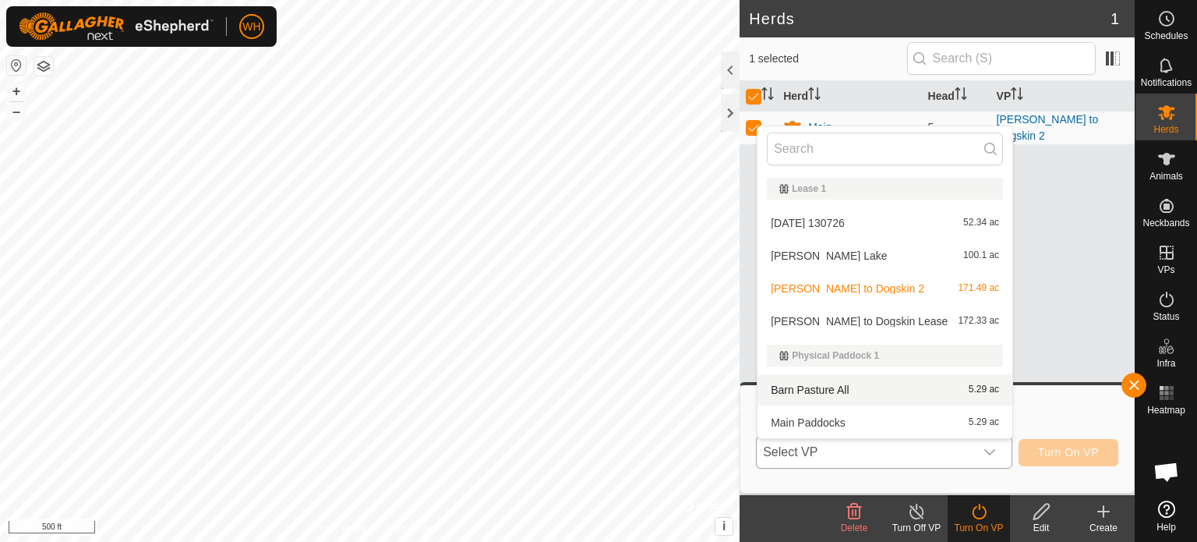
click at [814, 381] on li "Barn Pasture All 5.29 ac" at bounding box center [885, 389] width 255 height 31
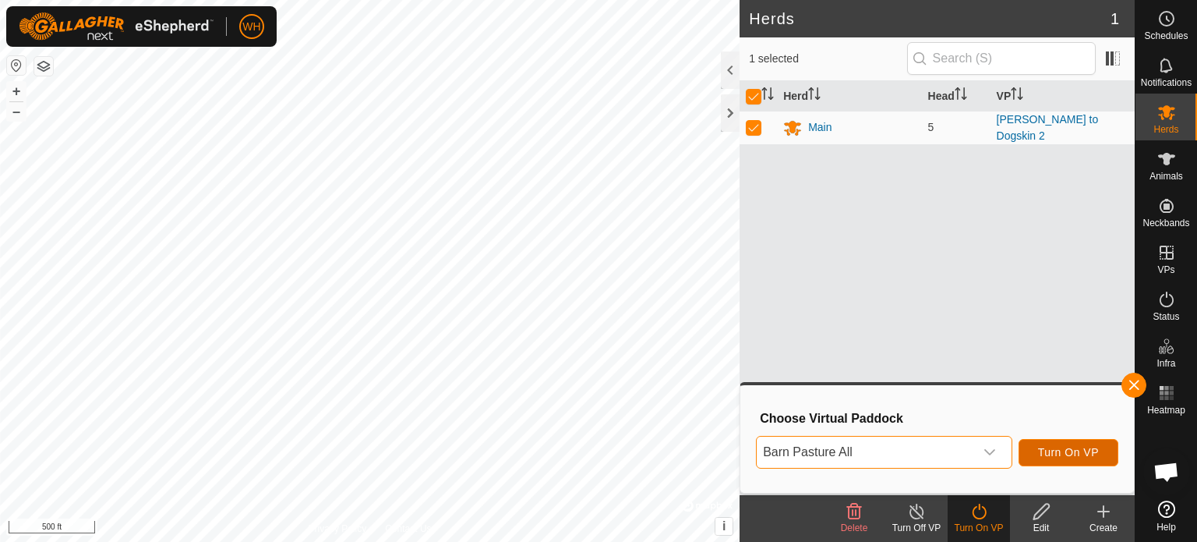
click at [1060, 457] on span "Turn On VP" at bounding box center [1068, 452] width 61 height 12
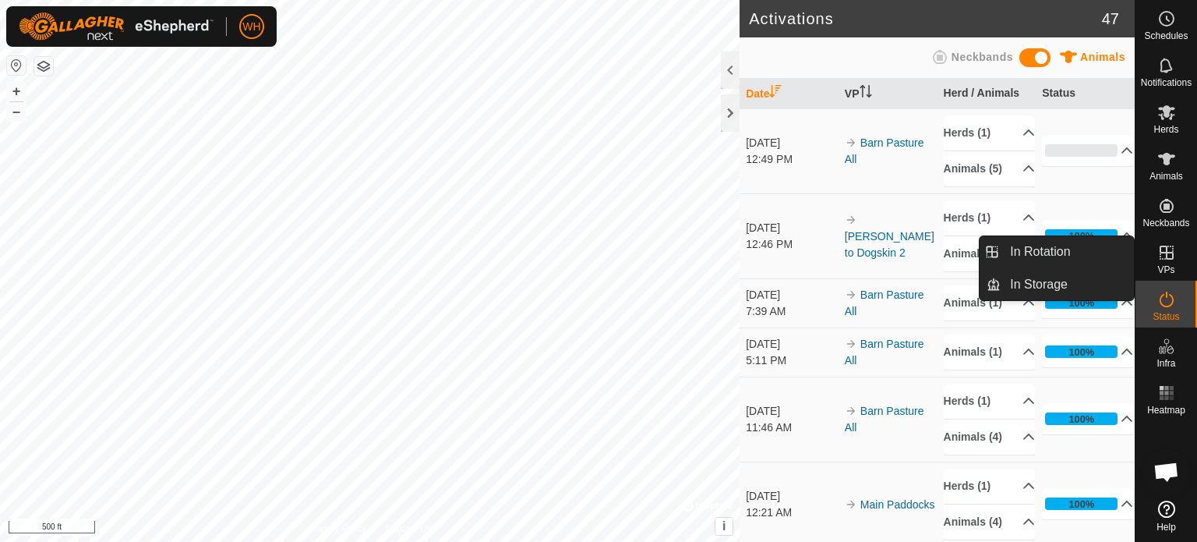
click at [1169, 263] on es-virtualpaddocks-svg-icon at bounding box center [1167, 252] width 28 height 25
click at [1167, 256] on icon at bounding box center [1166, 252] width 19 height 19
click at [1088, 252] on link "In Rotation" at bounding box center [1067, 251] width 133 height 31
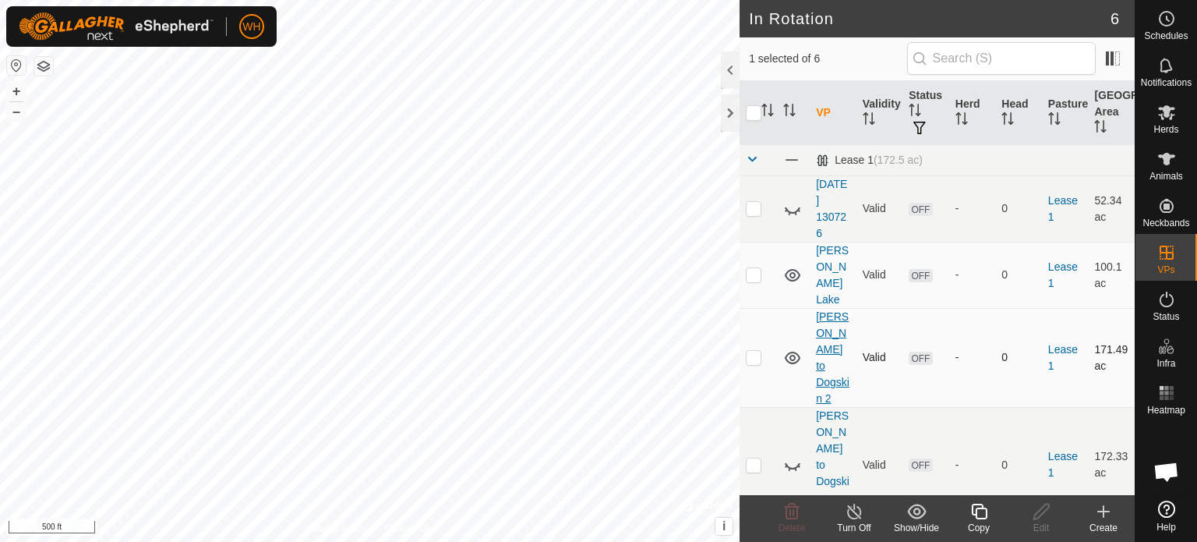
click at [840, 317] on link "[PERSON_NAME] to Dogskin 2" at bounding box center [833, 357] width 34 height 94
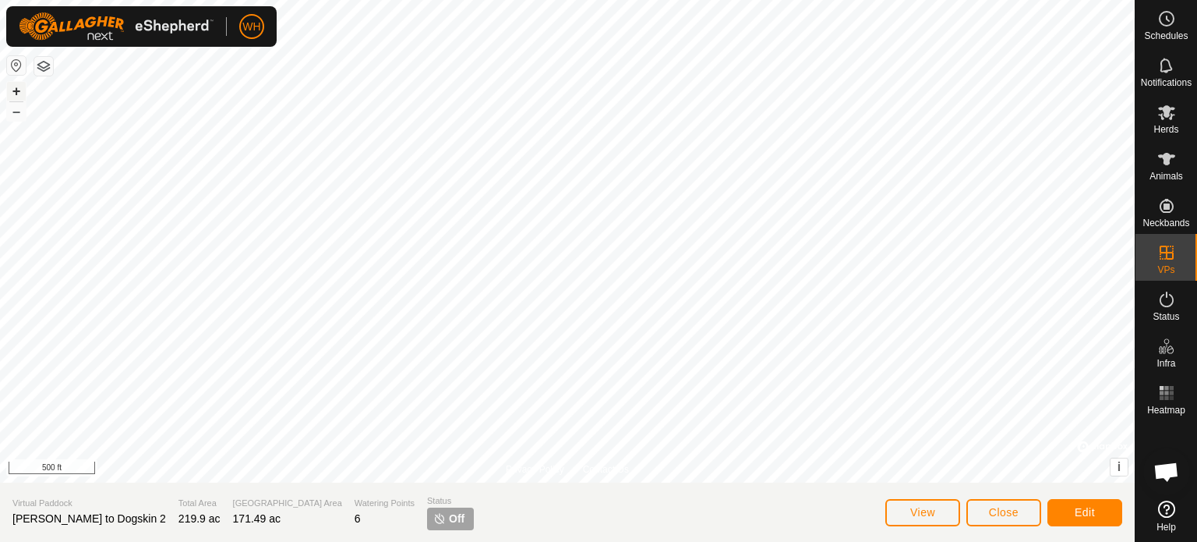
click at [20, 94] on button "+" at bounding box center [16, 91] width 19 height 19
click at [1086, 507] on span "Edit" at bounding box center [1085, 512] width 20 height 12
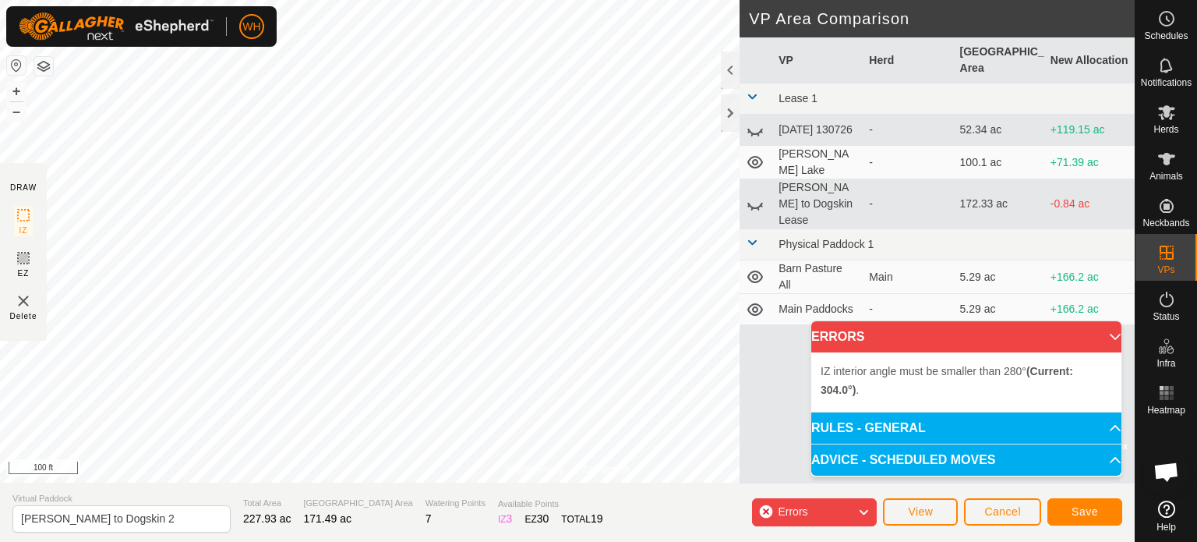
click at [483, 486] on div "Privacy Policy Contact Us Status: OFF Type: Inclusion Zone + – ⇧ i © Mapbox , ©…" at bounding box center [567, 271] width 1135 height 542
click at [21, 118] on button "–" at bounding box center [16, 111] width 19 height 19
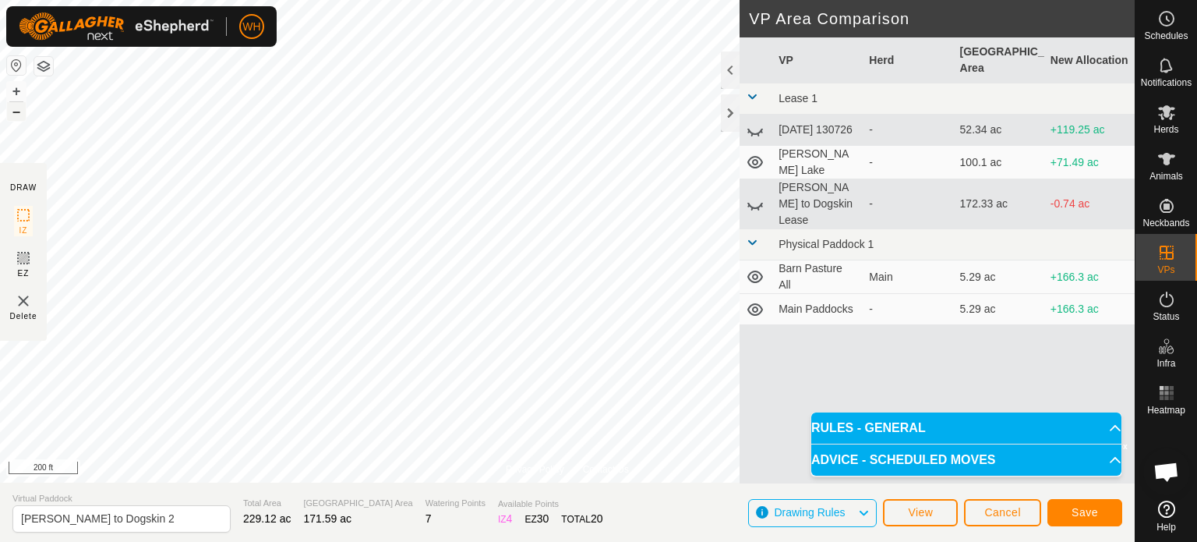
click at [21, 115] on button "–" at bounding box center [16, 111] width 19 height 19
click at [12, 88] on button "+" at bounding box center [16, 91] width 19 height 19
click at [900, 387] on div "Privacy Policy Contact Us Status: OFF Type: Inclusion Zone + – ⇧ i © Mapbox , ©…" at bounding box center [567, 271] width 1135 height 542
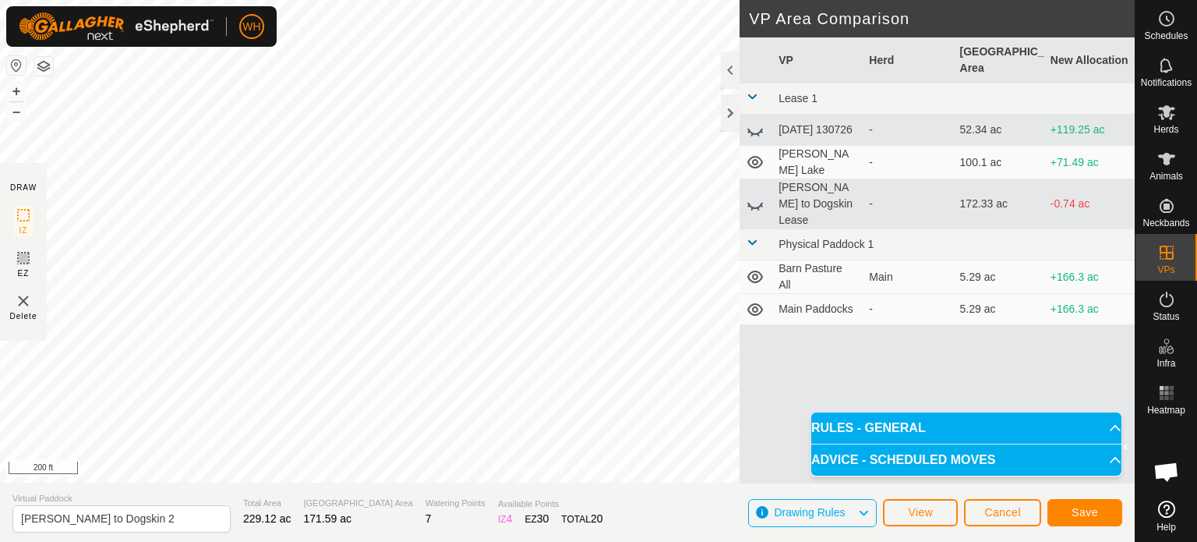
click at [148, 496] on div "Privacy Policy Contact Us Status: OFF Type: Inclusion Zone + – ⇧ i © Mapbox , ©…" at bounding box center [567, 271] width 1135 height 542
click at [155, 0] on html "WH Schedules Notifications Herds Animals Neckbands VPs Status Infra Heatmap Hel…" at bounding box center [598, 271] width 1197 height 542
click at [441, 541] on html "WH Schedules Notifications Herds Animals Neckbands VPs Status Infra Heatmap Hel…" at bounding box center [598, 271] width 1197 height 542
click at [312, 482] on div "Privacy Policy Contact Us Status: OFF Type: Inclusion Zone + – ⇧ i © Mapbox , ©…" at bounding box center [567, 271] width 1135 height 542
click at [1082, 502] on button "Save" at bounding box center [1084, 512] width 75 height 27
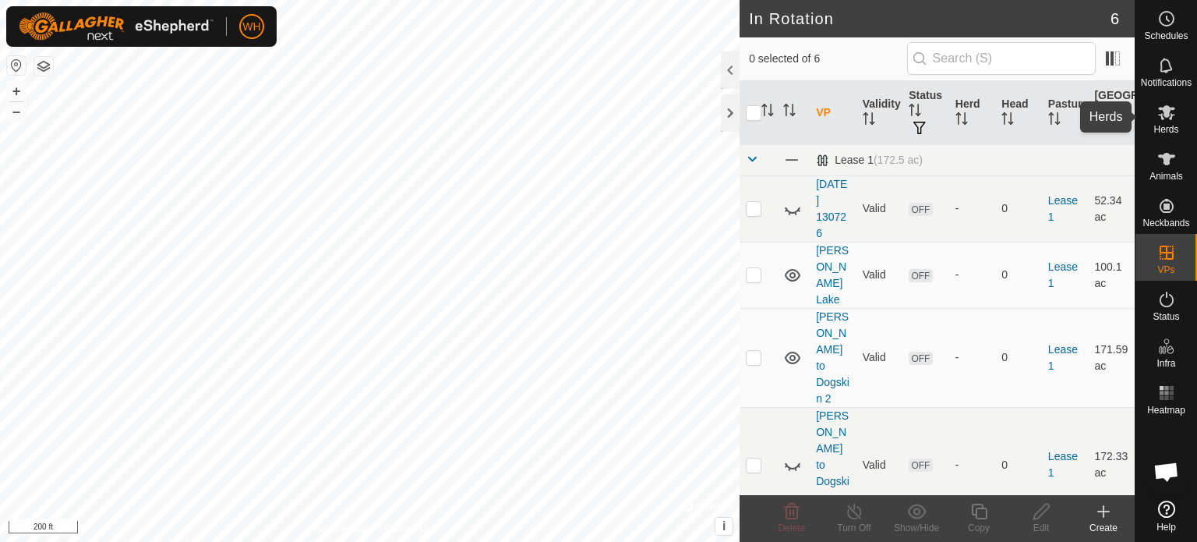
click at [1166, 128] on span "Herds" at bounding box center [1165, 129] width 25 height 9
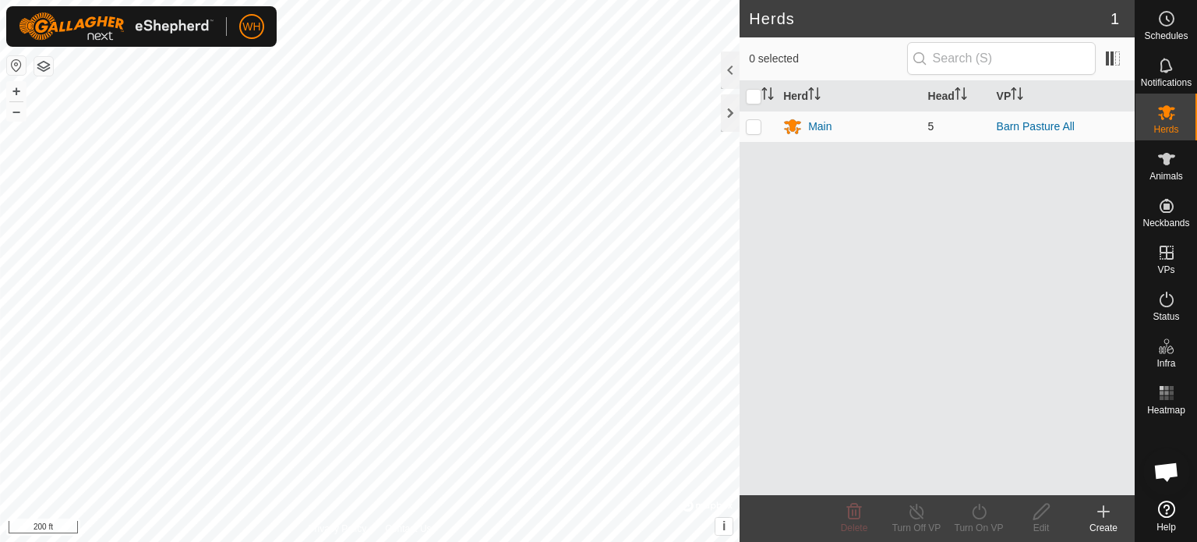
click at [754, 132] on td at bounding box center [758, 126] width 37 height 31
checkbox input "true"
click at [980, 532] on div "Turn On VP" at bounding box center [979, 528] width 62 height 14
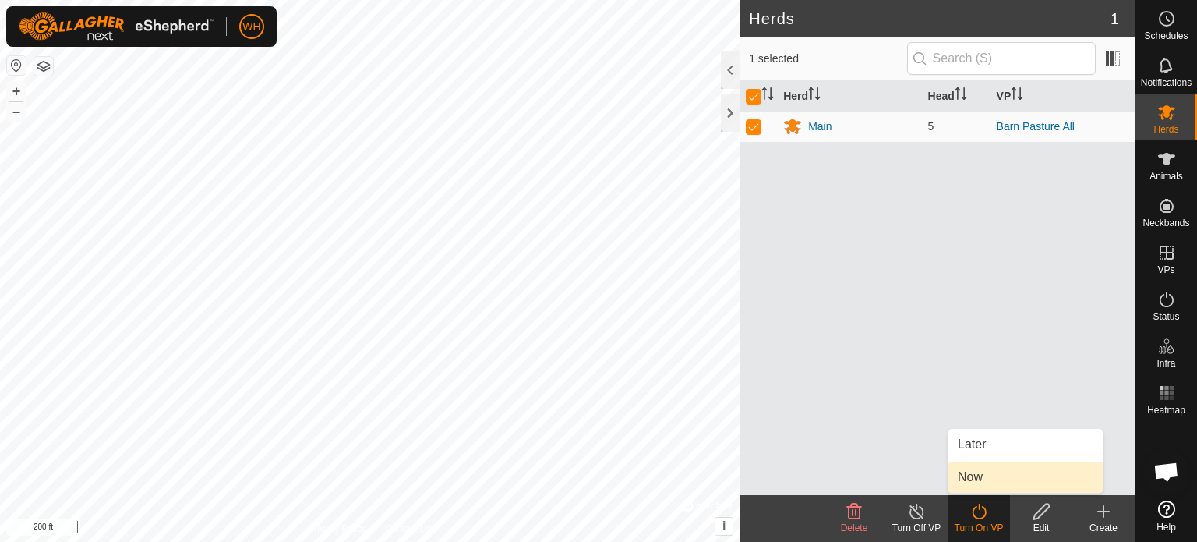
click at [981, 485] on link "Now" at bounding box center [1025, 476] width 154 height 31
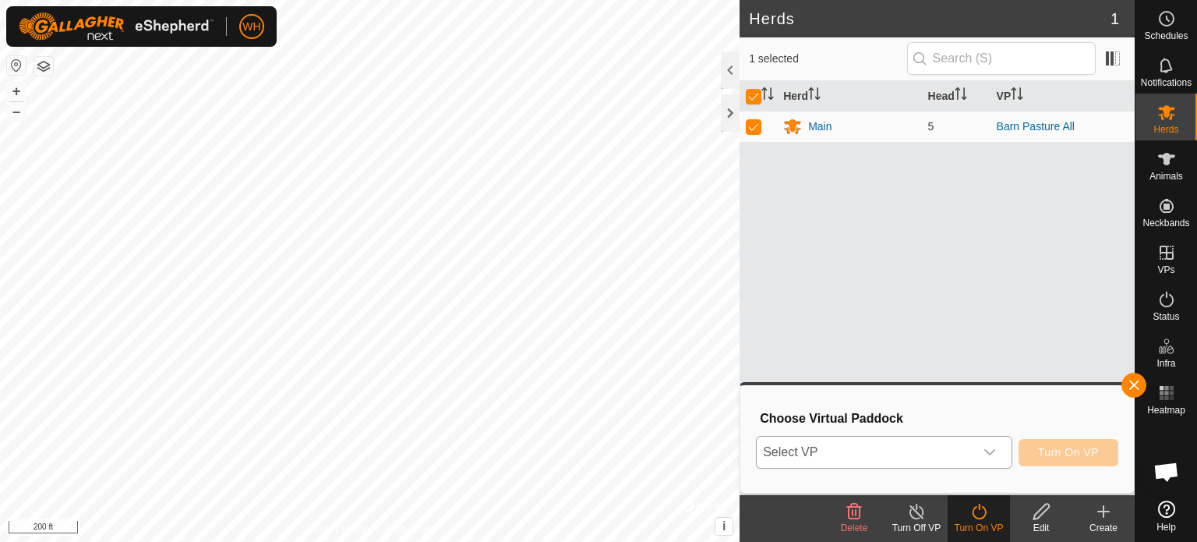
click at [991, 452] on icon "dropdown trigger" at bounding box center [990, 452] width 12 height 12
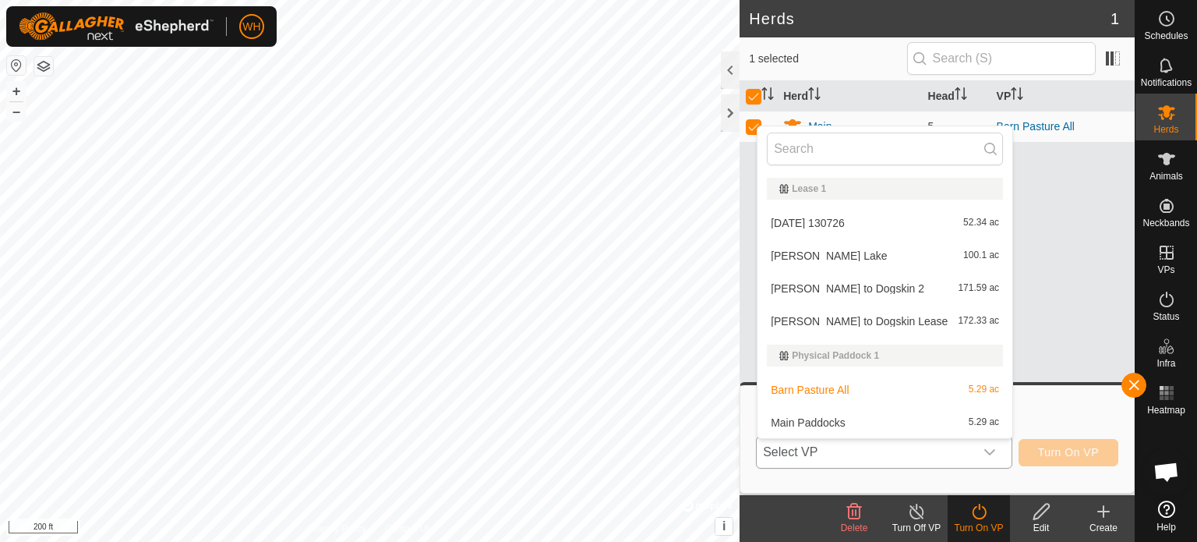
click at [823, 280] on li "[PERSON_NAME] to Dogskin 2 171.59 ac" at bounding box center [885, 288] width 255 height 31
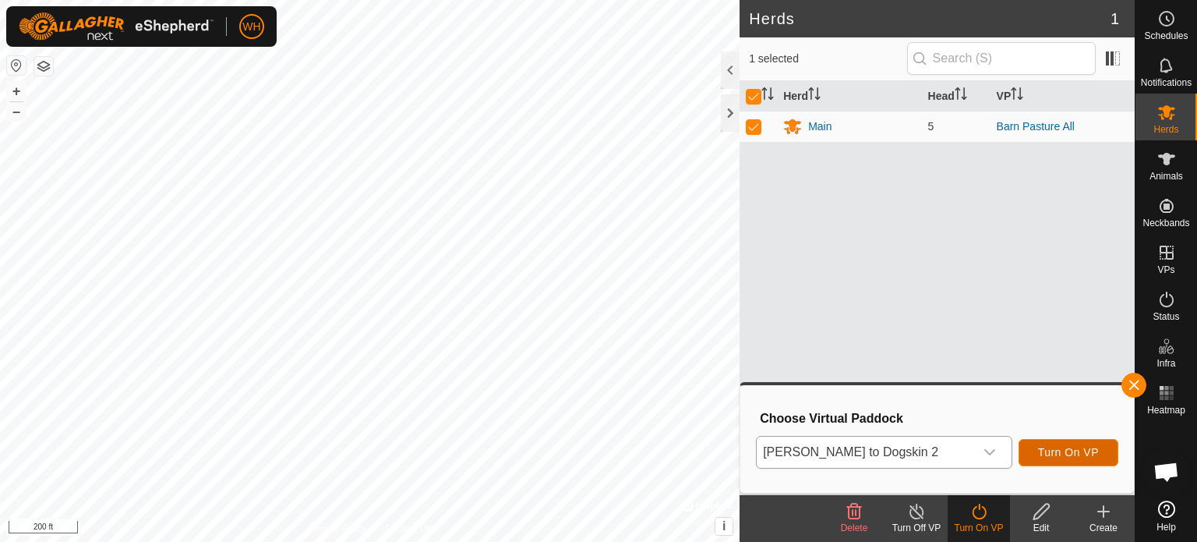
click at [1072, 452] on span "Turn On VP" at bounding box center [1068, 452] width 61 height 12
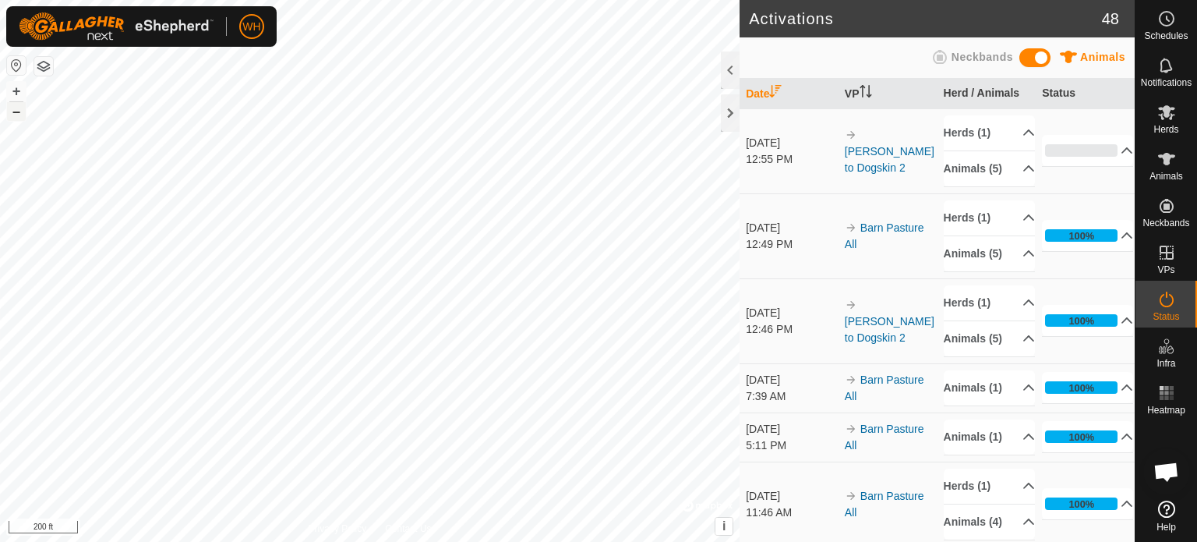
click at [18, 110] on button "–" at bounding box center [16, 111] width 19 height 19
click at [19, 96] on button "+" at bounding box center [16, 91] width 19 height 19
click at [788, 202] on div "Activations 48 Animals Neckbands Date VP Herd / Animals Status [DATE] 12:55 PM …" at bounding box center [567, 271] width 1135 height 542
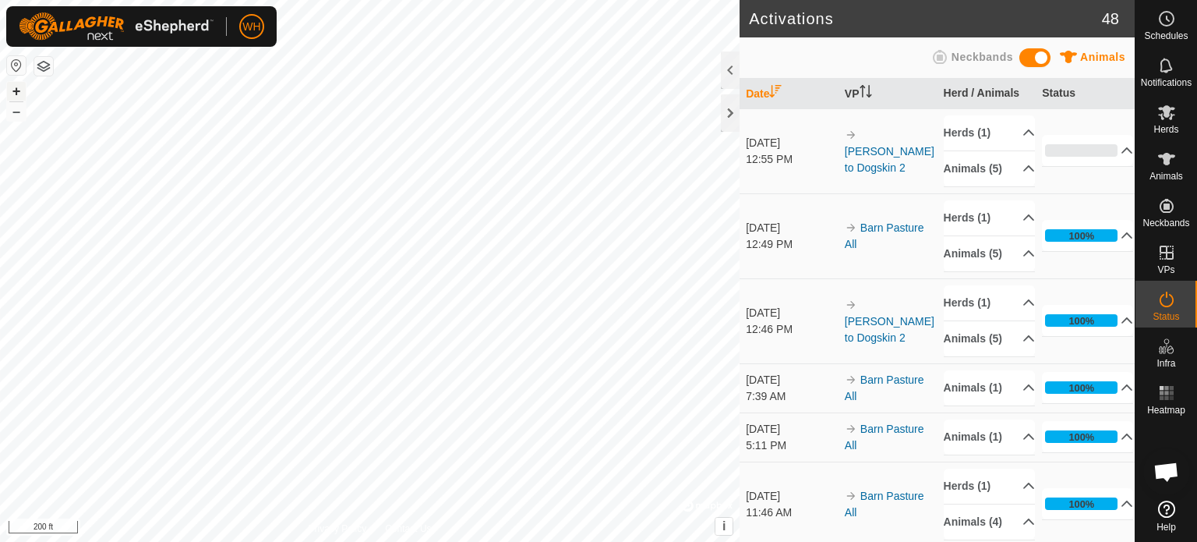
click at [18, 93] on button "+" at bounding box center [16, 91] width 19 height 19
